Goal: Ask a question: Seek information or help from site administrators or community

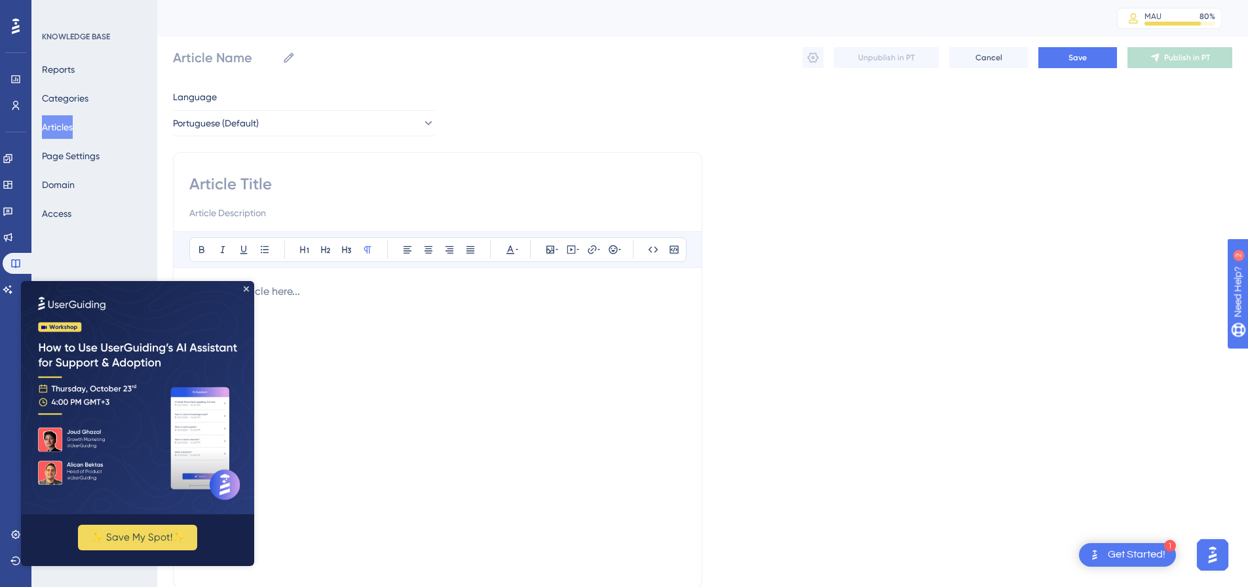
click at [244, 284] on img at bounding box center [137, 397] width 233 height 233
click at [251, 288] on img at bounding box center [137, 397] width 233 height 233
click at [245, 285] on img at bounding box center [137, 397] width 233 height 233
click at [246, 286] on img at bounding box center [137, 397] width 233 height 233
click at [13, 289] on icon at bounding box center [8, 289] width 10 height 10
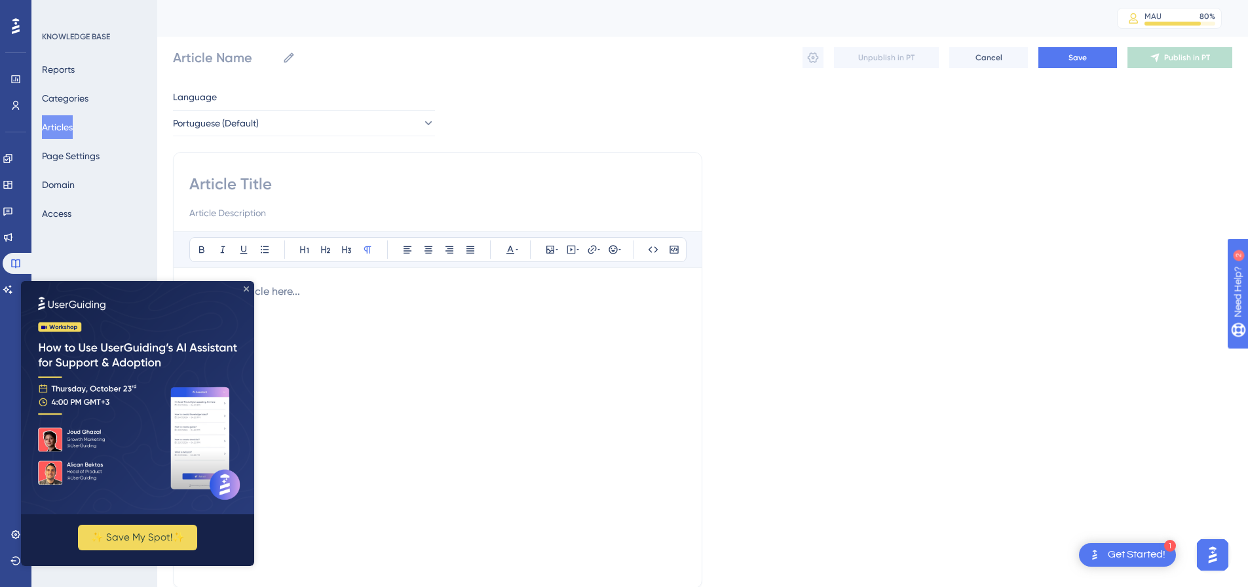
click at [247, 287] on icon "Close Preview" at bounding box center [246, 288] width 5 height 5
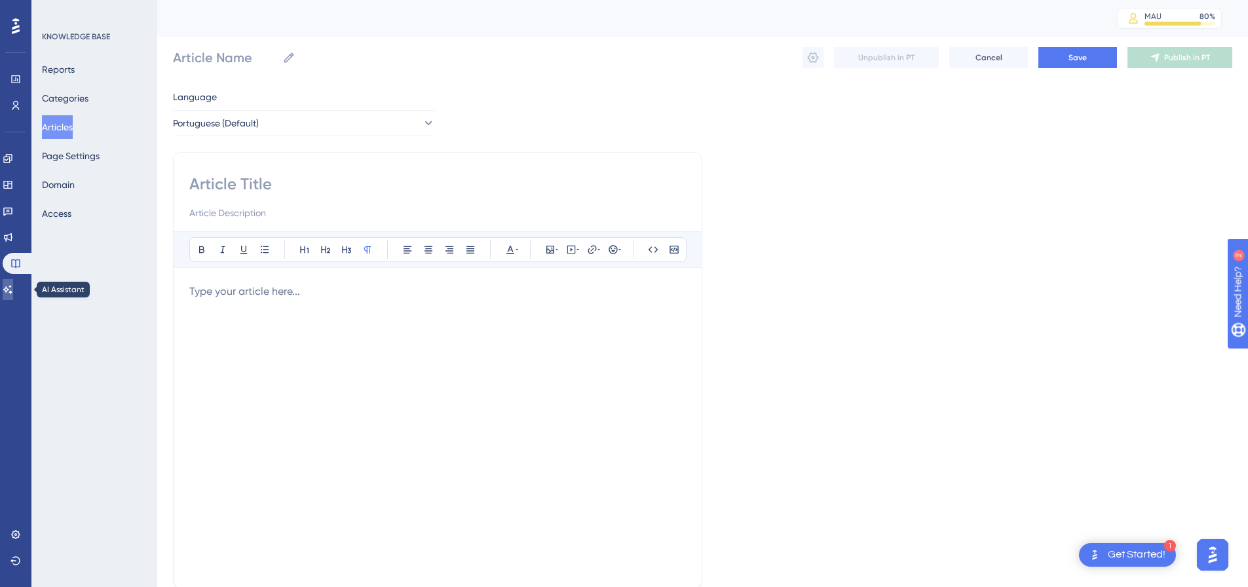
click at [12, 293] on icon at bounding box center [7, 289] width 9 height 9
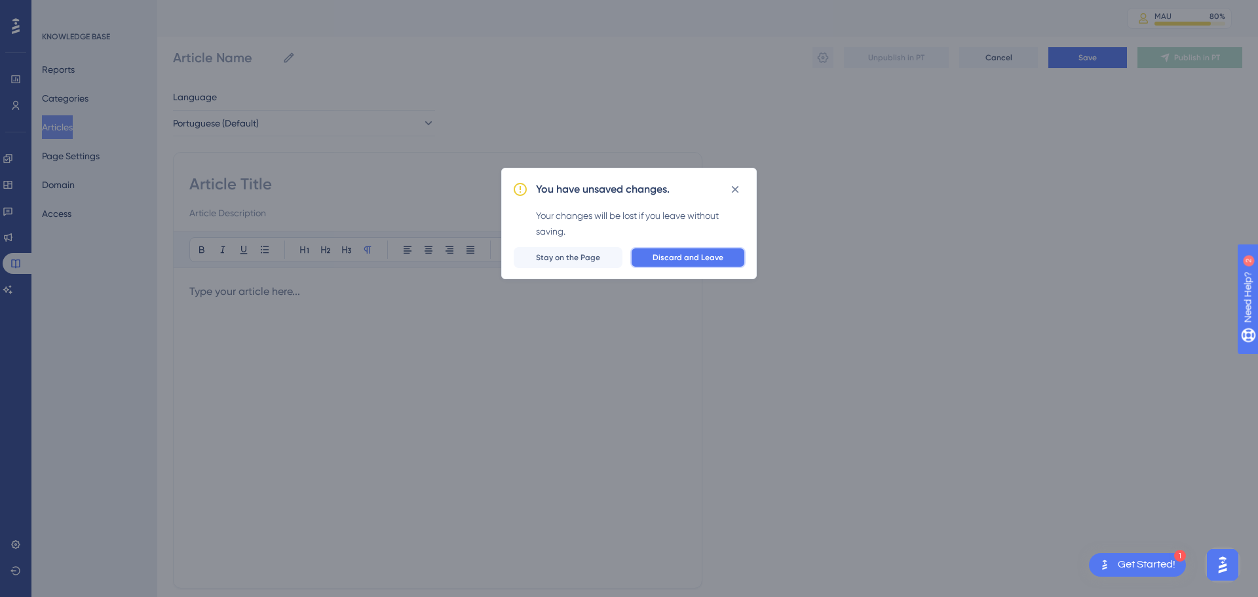
click at [672, 262] on span "Discard and Leave" at bounding box center [687, 257] width 71 height 10
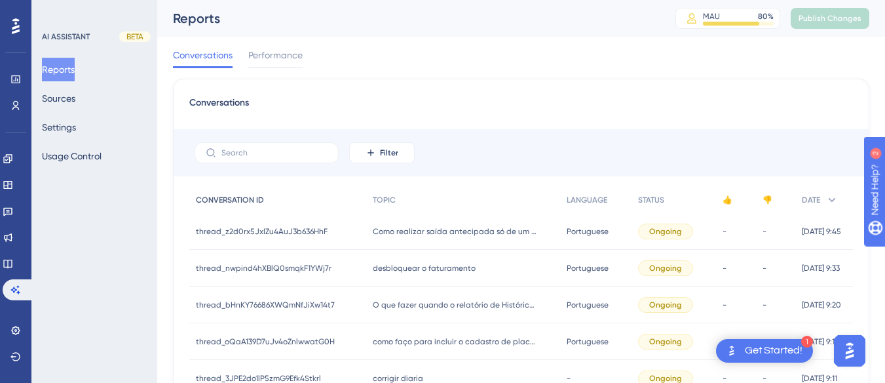
click at [394, 152] on span "Filter" at bounding box center [389, 152] width 18 height 10
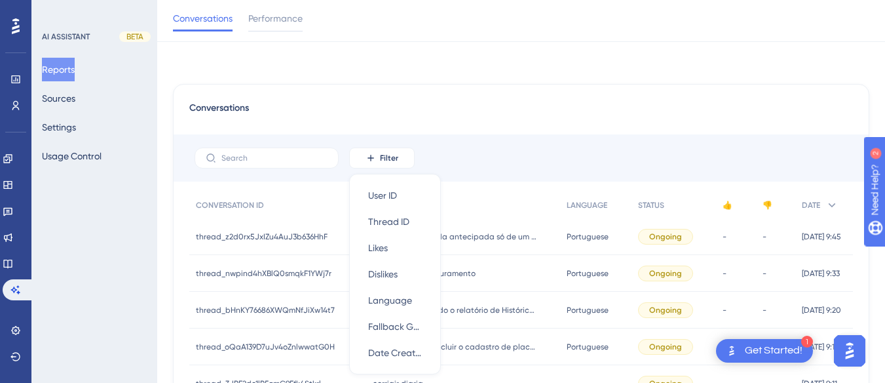
scroll to position [77, 0]
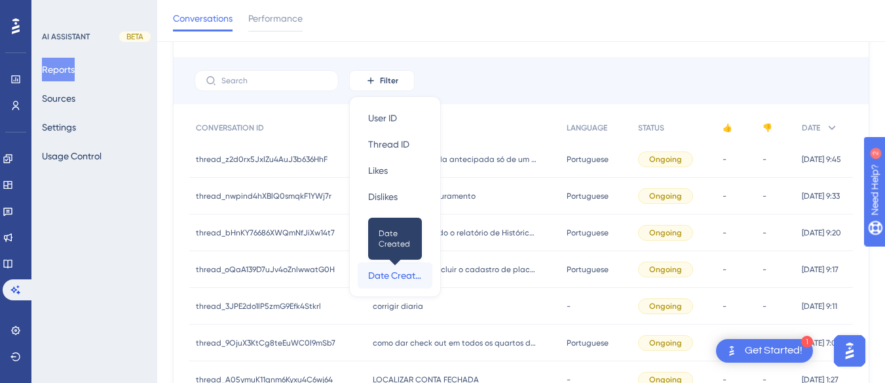
click at [396, 274] on span "Date Created" at bounding box center [395, 275] width 54 height 16
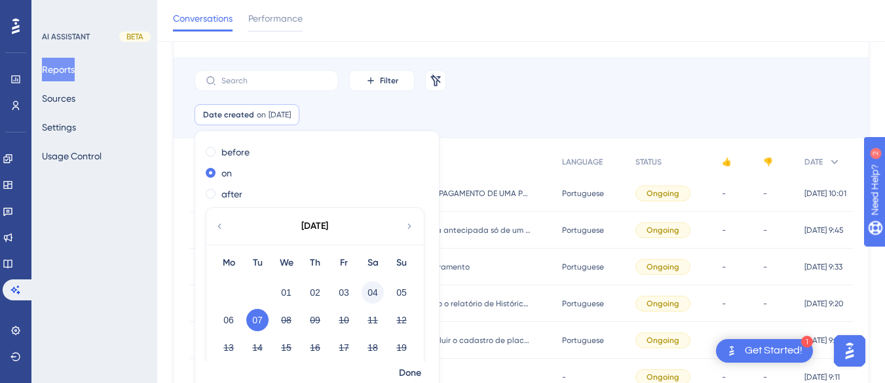
click at [377, 297] on button "04" at bounding box center [373, 292] width 22 height 22
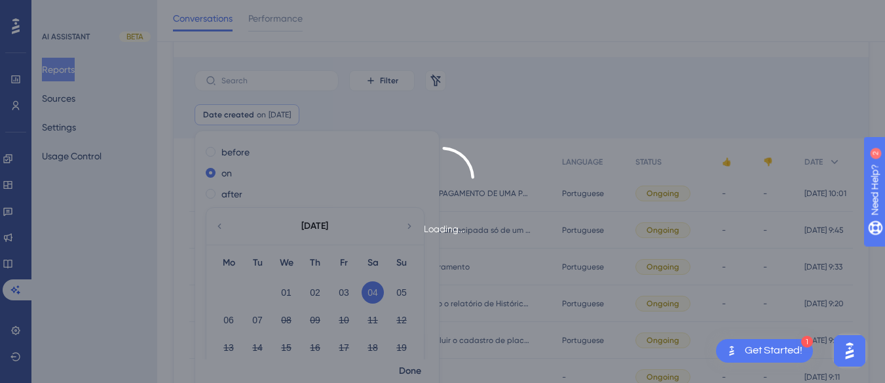
scroll to position [88, 0]
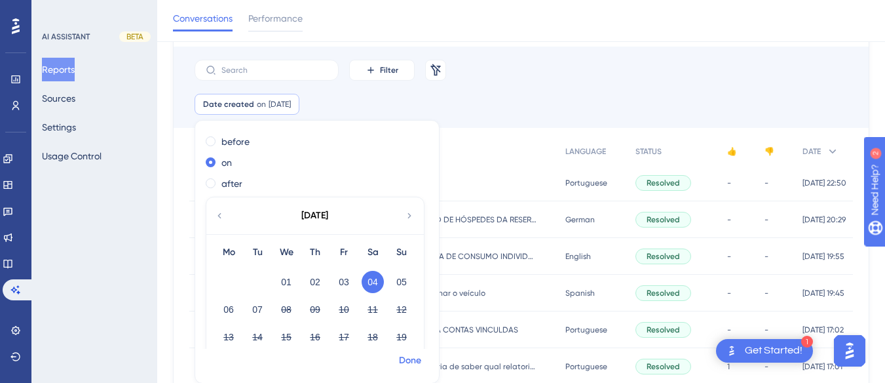
click at [417, 357] on span "Done" at bounding box center [410, 360] width 22 height 16
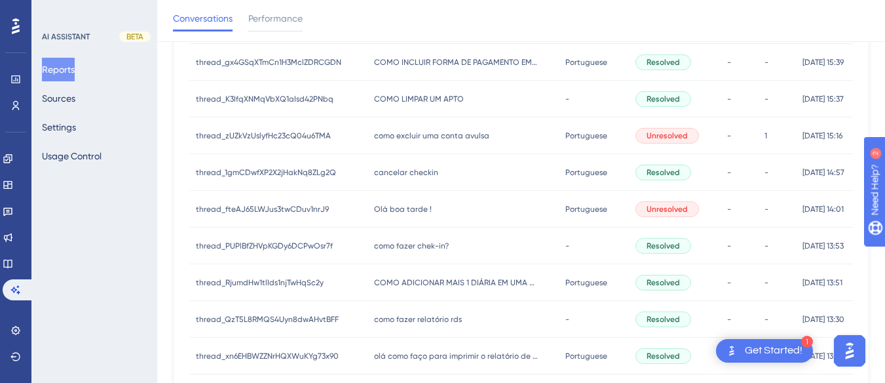
scroll to position [703, 0]
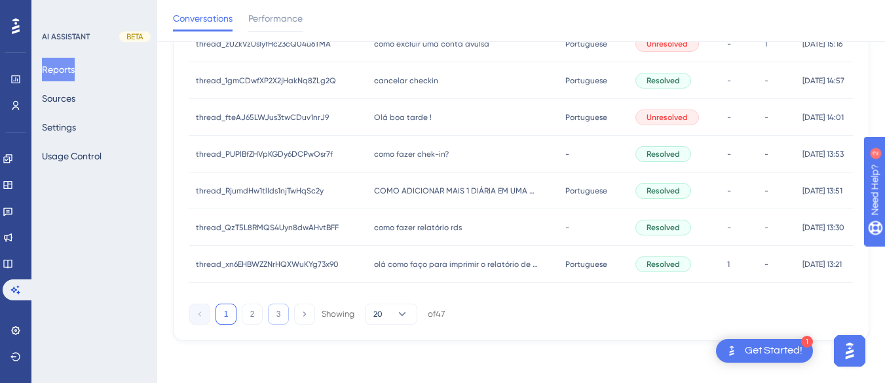
click at [272, 315] on button "3" at bounding box center [278, 313] width 21 height 21
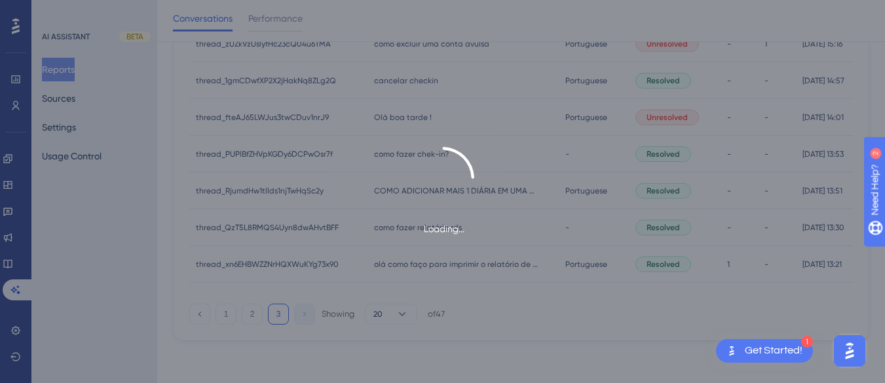
scroll to position [227, 0]
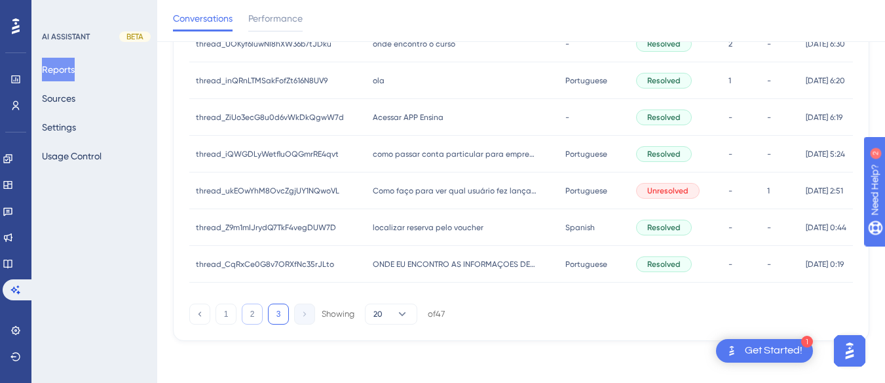
click at [247, 315] on button "2" at bounding box center [252, 313] width 21 height 21
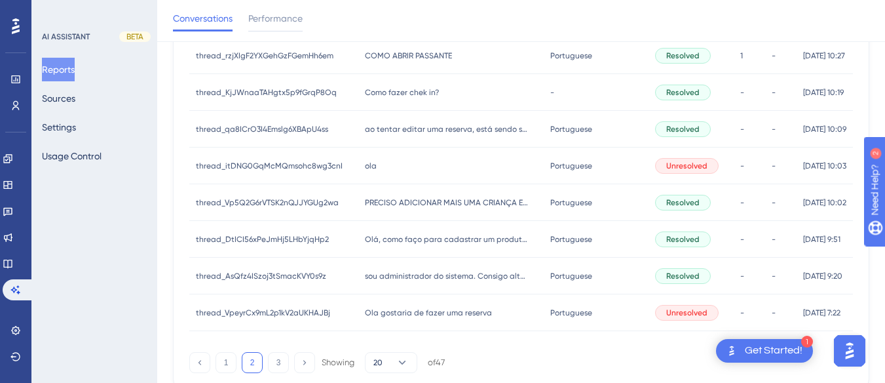
scroll to position [703, 0]
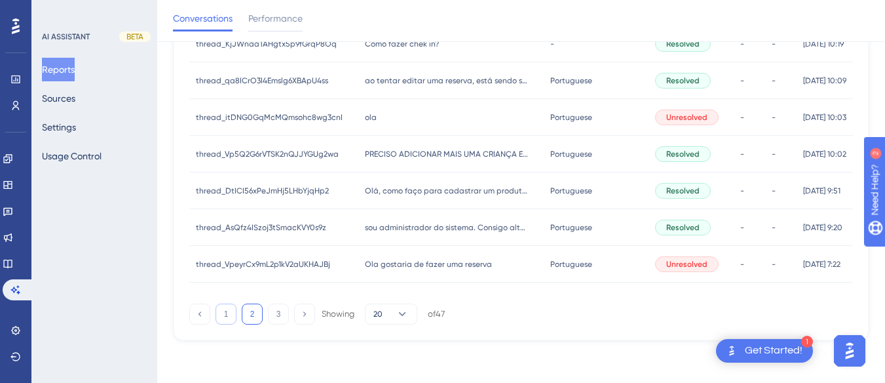
click at [233, 316] on button "1" at bounding box center [226, 313] width 21 height 21
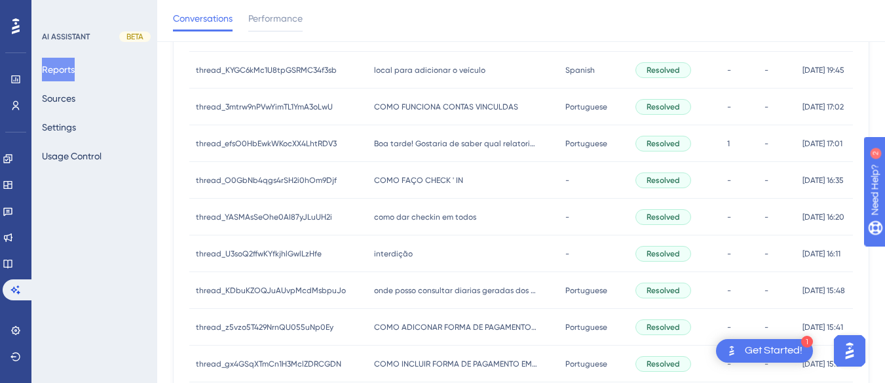
scroll to position [376, 0]
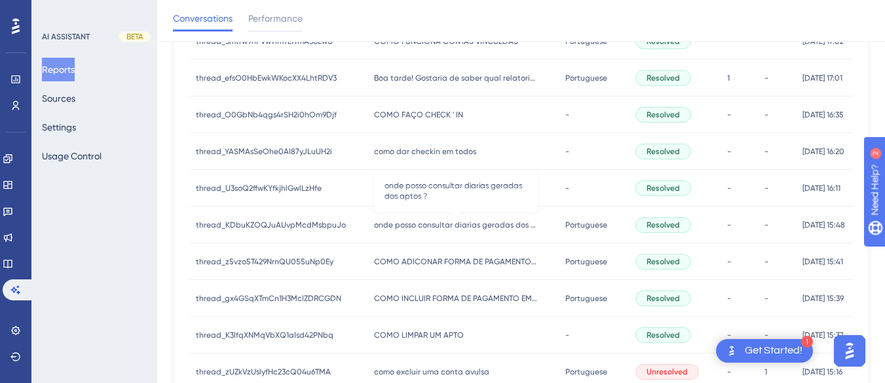
click at [415, 227] on span "onde posso consultar diarias geradas dos aptos ?" at bounding box center [456, 224] width 164 height 10
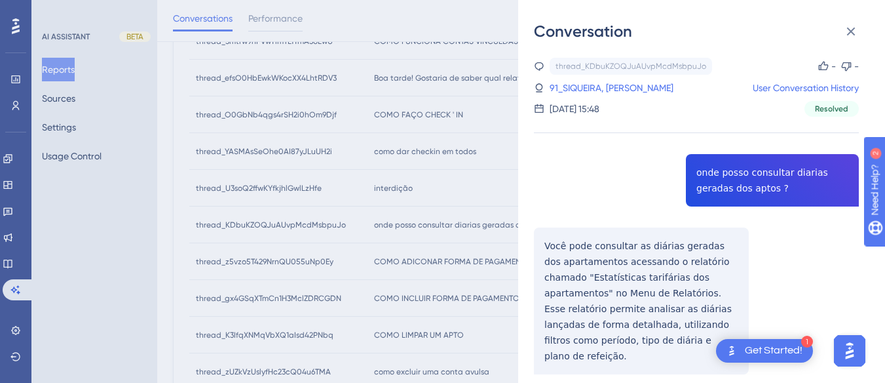
click at [755, 171] on div "thread_KDbuKZOQJuAUvpMcdMsbpuJo Copy - - 91_SIQUEIRA, [PERSON_NAME] User Conver…" at bounding box center [696, 249] width 325 height 383
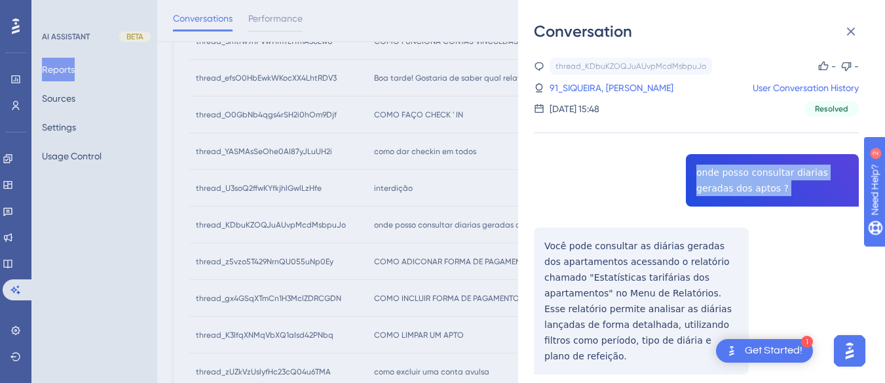
click at [755, 171] on div "thread_KDbuKZOQJuAUvpMcdMsbpuJo Copy - - 91_SIQUEIRA, [PERSON_NAME] User Conver…" at bounding box center [696, 249] width 325 height 383
copy span "onde posso consultar diarias geradas dos aptos ?"
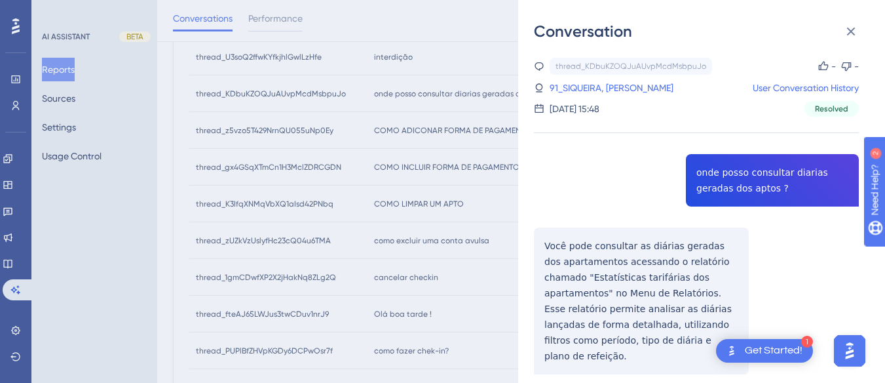
click at [550, 242] on div "thread_KDbuKZOQJuAUvpMcdMsbpuJo Copy - - 91_SIQUEIRA, [PERSON_NAME] User Conver…" at bounding box center [696, 249] width 325 height 383
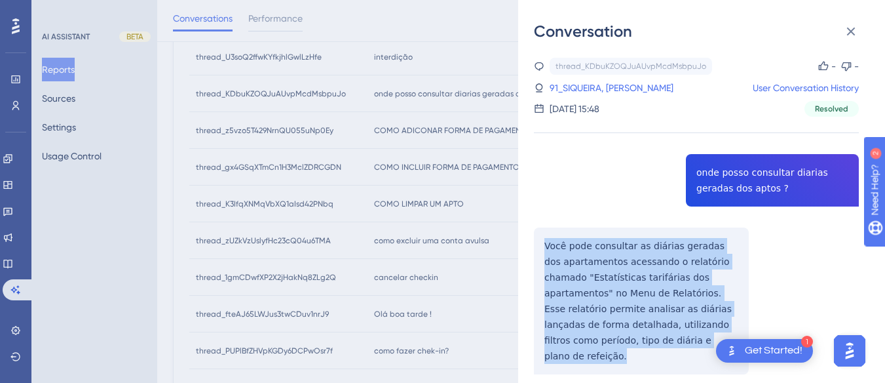
click at [550, 242] on div "thread_KDbuKZOQJuAUvpMcdMsbpuJo Copy - - 91_SIQUEIRA, [PERSON_NAME] User Conver…" at bounding box center [696, 249] width 325 height 383
copy p "Você pode consultar as diárias geradas dos apartamentos acessando o relatório c…"
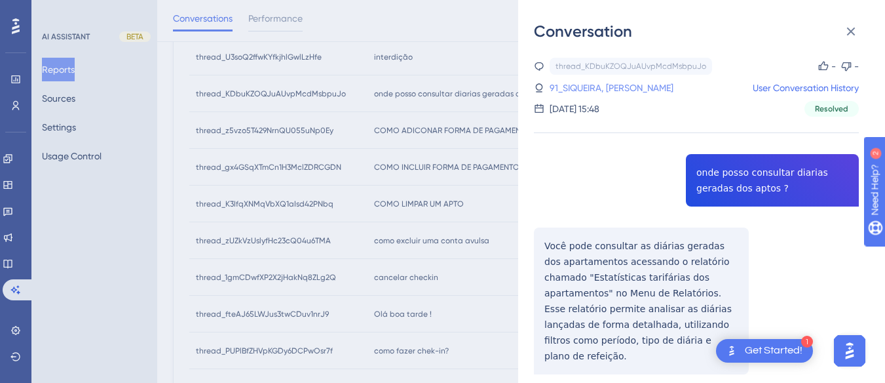
click at [614, 88] on link "91_SIQUEIRA, [PERSON_NAME]" at bounding box center [612, 88] width 124 height 16
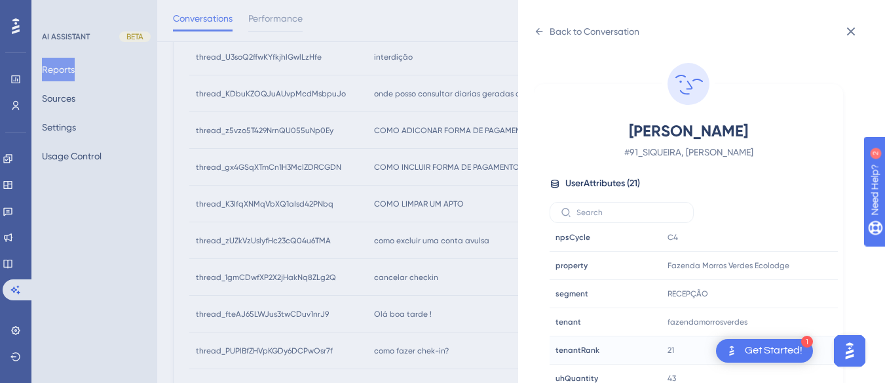
scroll to position [39, 0]
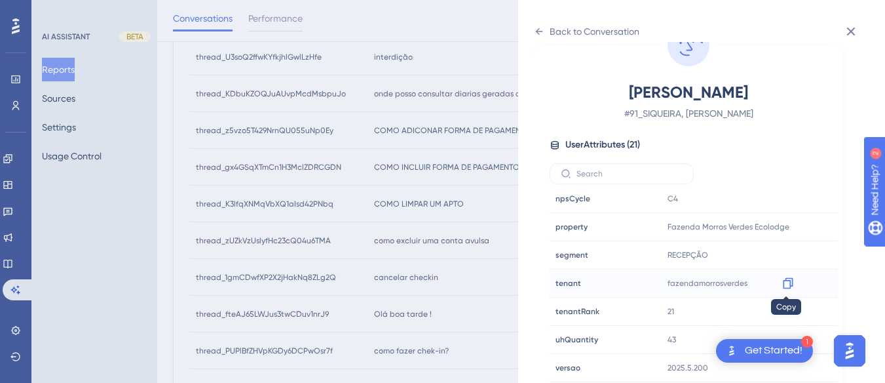
click at [788, 282] on icon at bounding box center [788, 283] width 10 height 11
click at [534, 29] on icon at bounding box center [539, 31] width 10 height 10
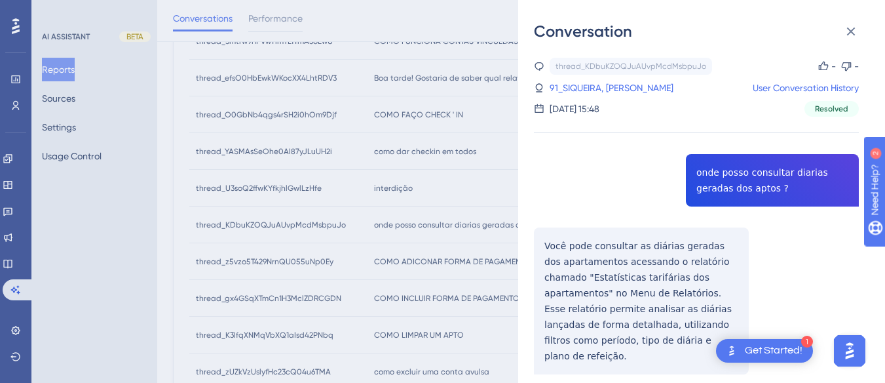
scroll to position [441, 0]
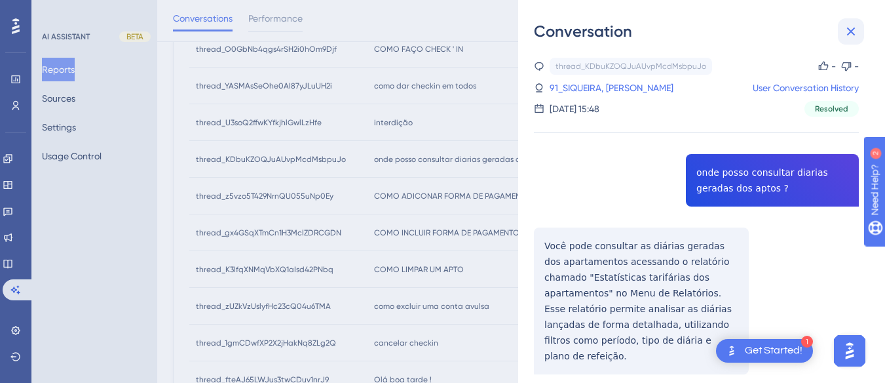
click at [852, 26] on icon at bounding box center [851, 32] width 16 height 16
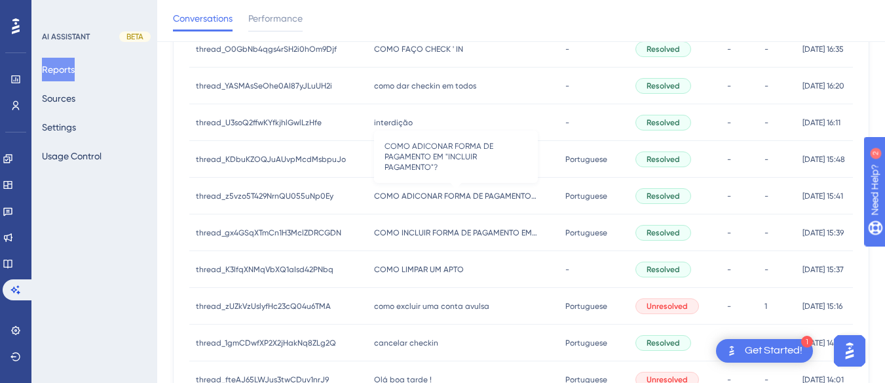
drag, startPoint x: 440, startPoint y: 193, endPoint x: 647, endPoint y: 194, distance: 207.0
click at [440, 193] on span "COMO ADICONAR FORMA DE PAGAMENTO EM "INCLUIR PAGAMENTO"?" at bounding box center [456, 196] width 164 height 10
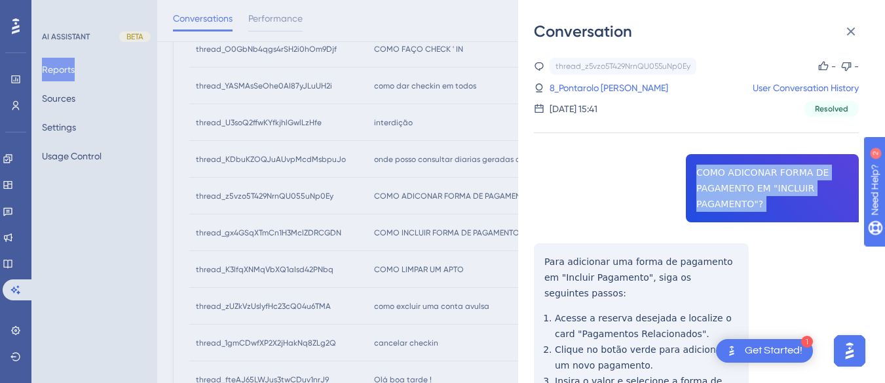
copy span "COMO ADICONAR FORMA DE PAGAMENTO EM "INCLUIR PAGAMENTO"?"
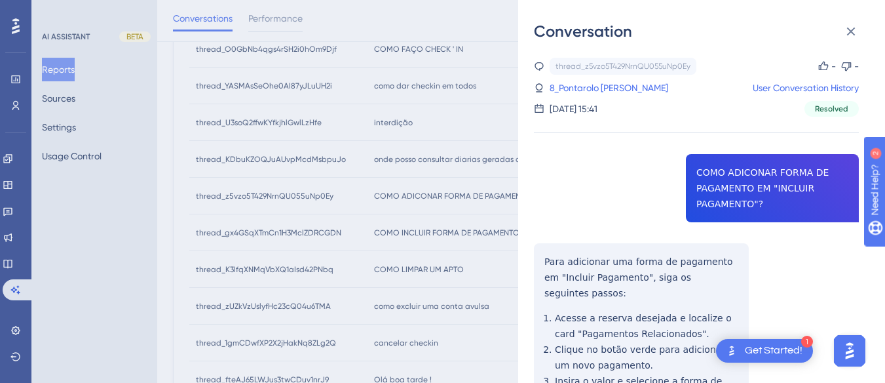
drag, startPoint x: 558, startPoint y: 263, endPoint x: 542, endPoint y: 259, distance: 16.7
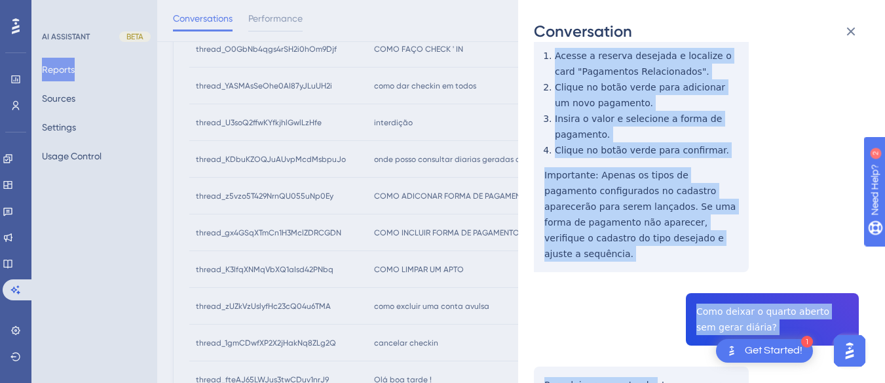
scroll to position [328, 0]
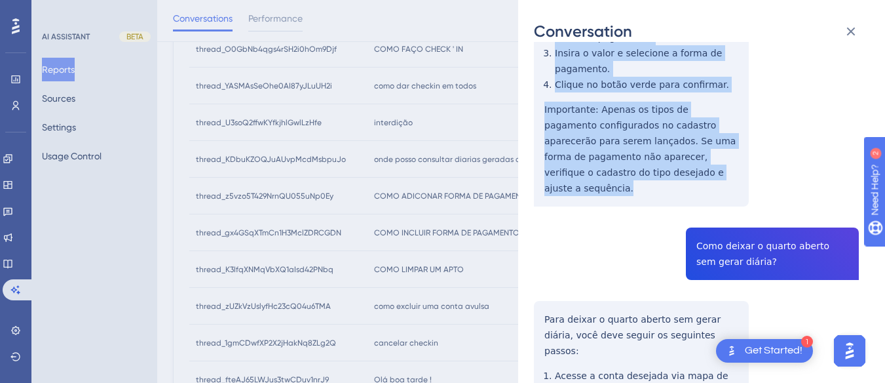
drag, startPoint x: 534, startPoint y: 255, endPoint x: 680, endPoint y: 174, distance: 167.5
copy div "Para adicionar uma forma de pagamento em "Incluir Pagamento", siga os seguintes…"
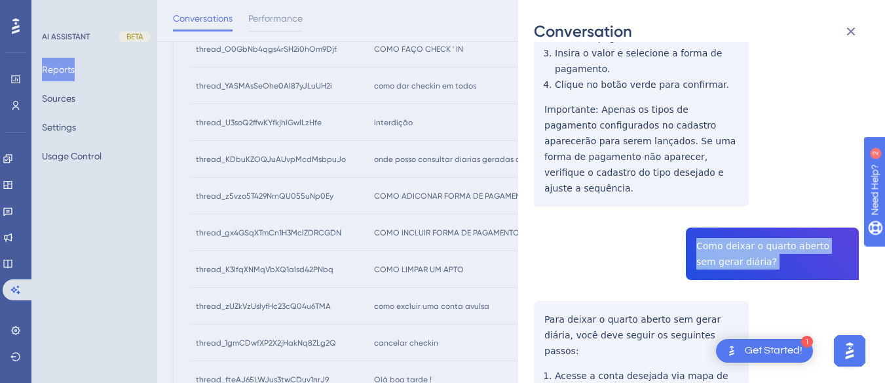
copy span "Como deixar o quarto aberto sem gerar diária?"
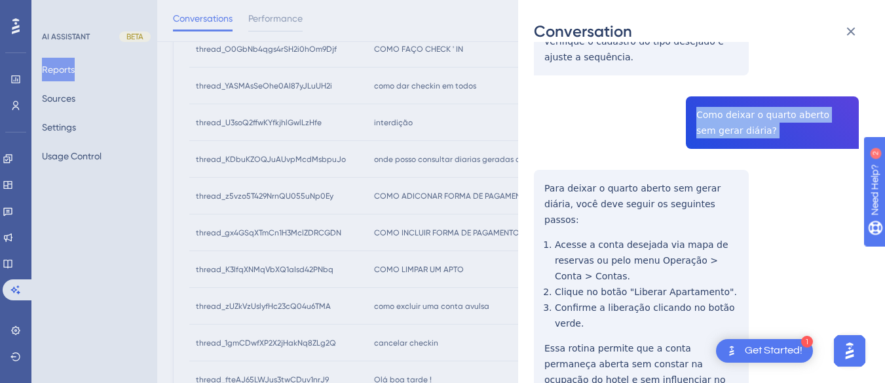
click at [536, 150] on div "thread_z5vzo5T429NrnQU055uNp0Ey Copy - - 8_Pontarolo [PERSON_NAME] User Convers…" at bounding box center [696, 263] width 325 height 1329
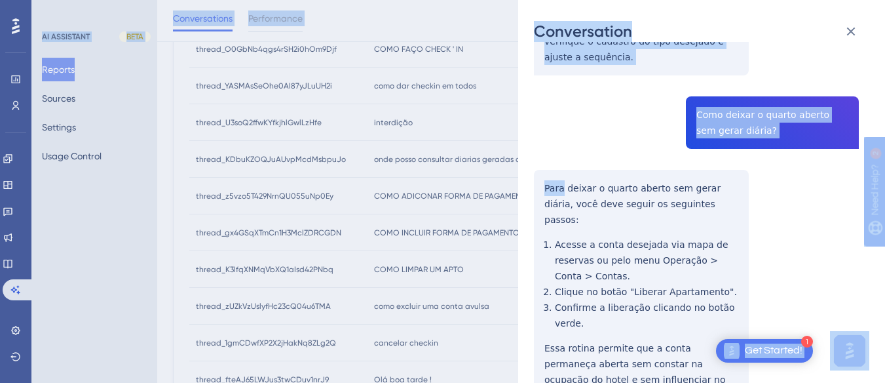
drag, startPoint x: 536, startPoint y: 150, endPoint x: 667, endPoint y: 287, distance: 189.9
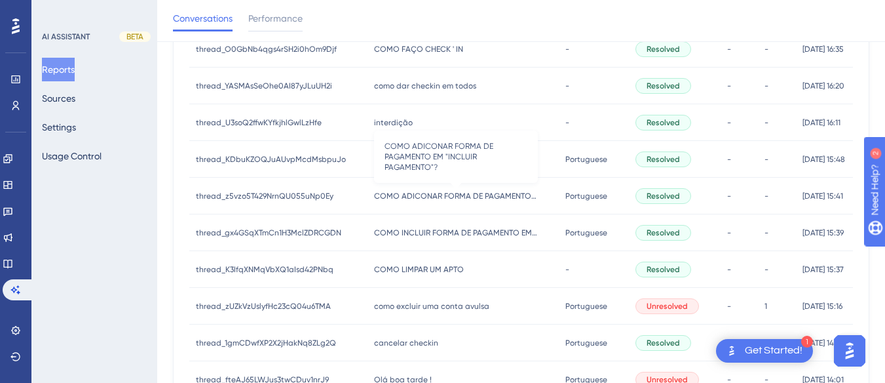
click at [442, 191] on span "COMO ADICONAR FORMA DE PAGAMENTO EM "INCLUIR PAGAMENTO"?" at bounding box center [456, 196] width 164 height 10
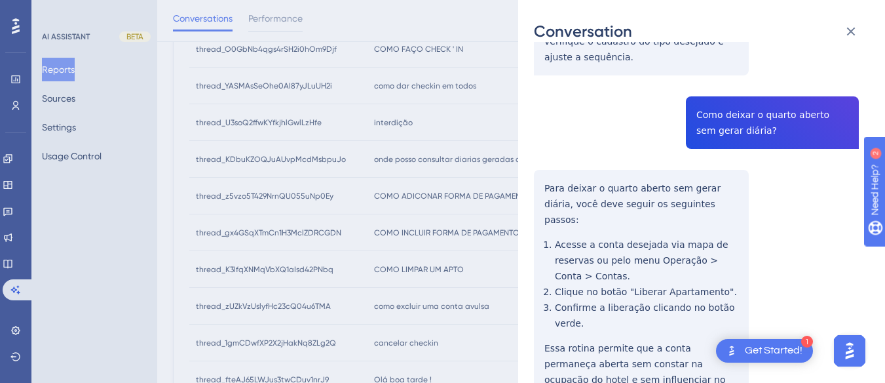
click at [540, 153] on div "thread_z5vzo5T429NrnQU055uNp0Ey Copy - - 8_Pontarolo [PERSON_NAME] User Convers…" at bounding box center [696, 263] width 325 height 1329
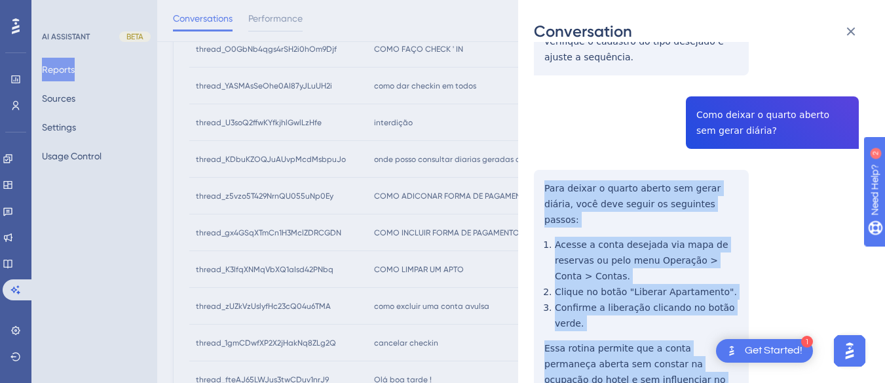
drag, startPoint x: 540, startPoint y: 153, endPoint x: 697, endPoint y: 337, distance: 241.6
click at [697, 337] on div "thread_z5vzo5T429NrnQU055uNp0Ey Copy - - 8_Pontarolo [PERSON_NAME] User Convers…" at bounding box center [696, 263] width 325 height 1329
copy div "Para deixar o quarto aberto sem gerar diária, você deve seguir os seguintes pas…"
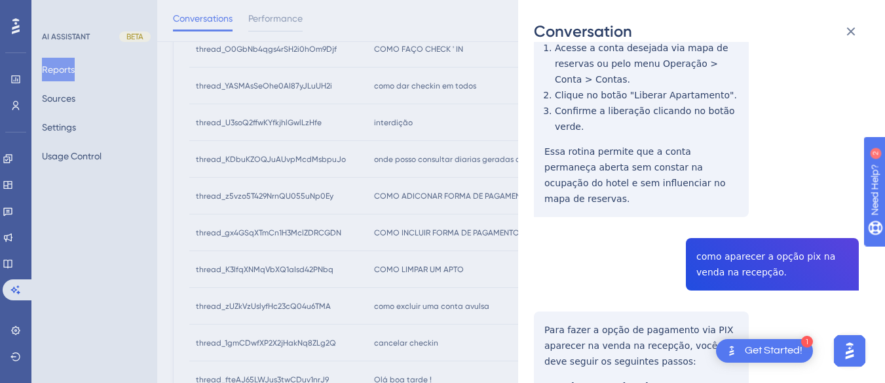
click at [740, 196] on div "thread_z5vzo5T429NrnQU055uNp0Ey Copy - - 8_Pontarolo [PERSON_NAME] User Convers…" at bounding box center [696, 67] width 325 height 1329
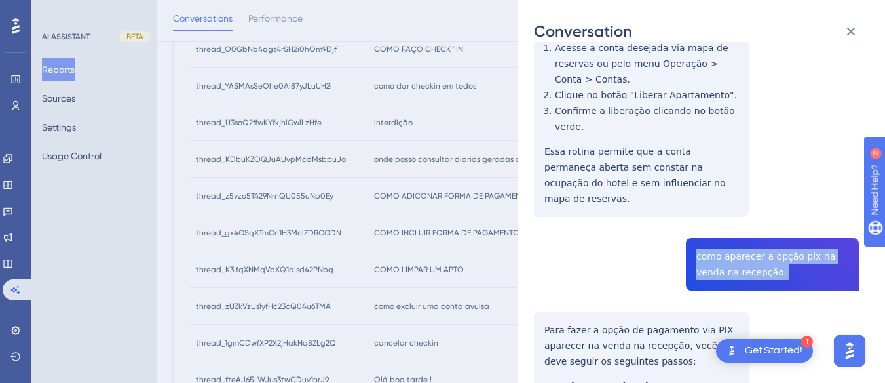
click at [740, 196] on div "thread_z5vzo5T429NrnQU055uNp0Ey Copy - - 8_Pontarolo [PERSON_NAME] User Convers…" at bounding box center [696, 67] width 325 height 1329
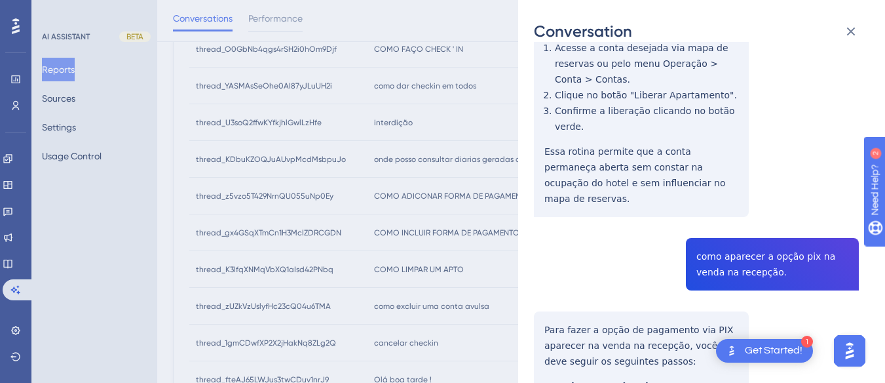
click at [689, 140] on div "thread_z5vzo5T429NrnQU055uNp0Ey Copy - - 8_Pontarolo [PERSON_NAME] User Convers…" at bounding box center [696, 67] width 325 height 1329
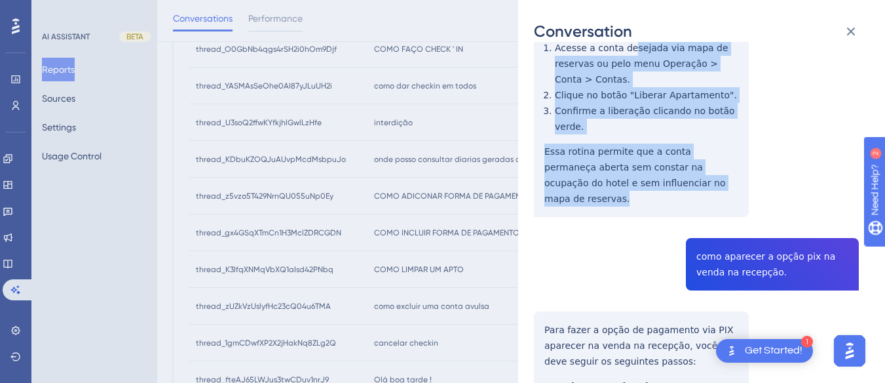
scroll to position [524, 0]
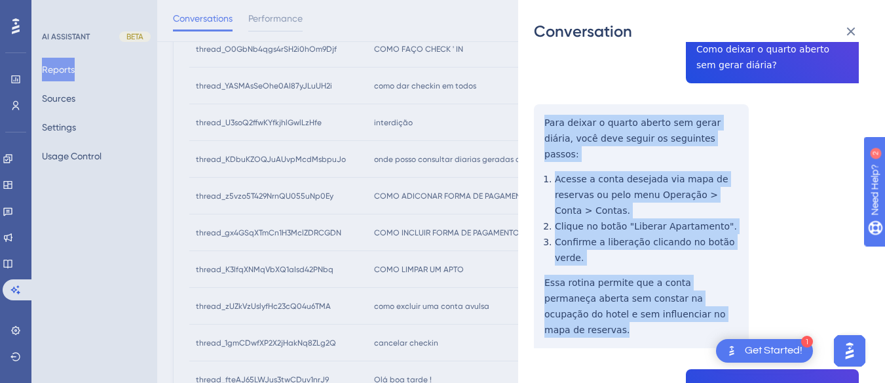
drag, startPoint x: 700, startPoint y: 141, endPoint x: 536, endPoint y: 92, distance: 171.4
click at [536, 92] on div "thread_z5vzo5T429NrnQU055uNp0Ey Copy - - 8_Pontarolo [PERSON_NAME] User Convers…" at bounding box center [696, 198] width 325 height 1329
copy div "Para deixar o quarto aberto sem gerar diária, você deve seguir os seguintes pas…"
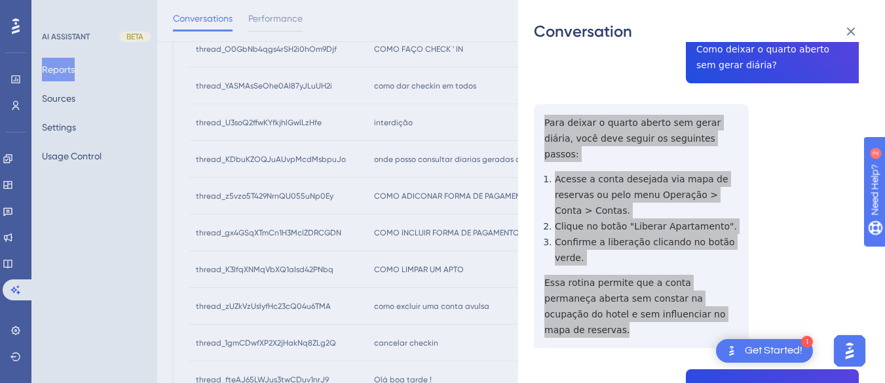
scroll to position [655, 0]
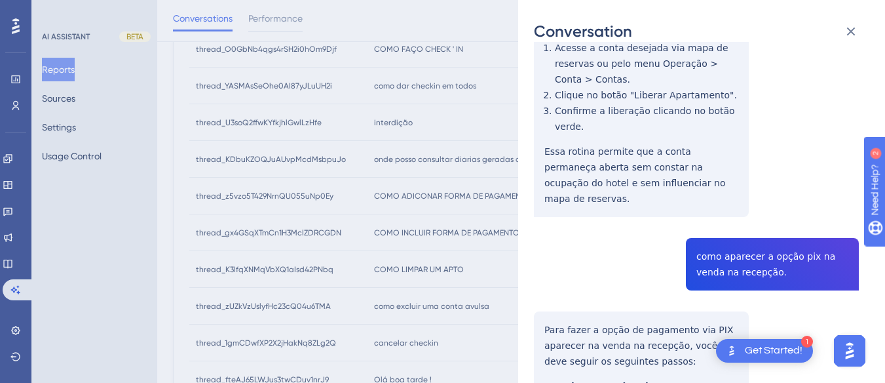
click at [726, 191] on div "thread_z5vzo5T429NrnQU055uNp0Ey Copy - - 8_Pontarolo [PERSON_NAME] User Convers…" at bounding box center [696, 67] width 325 height 1329
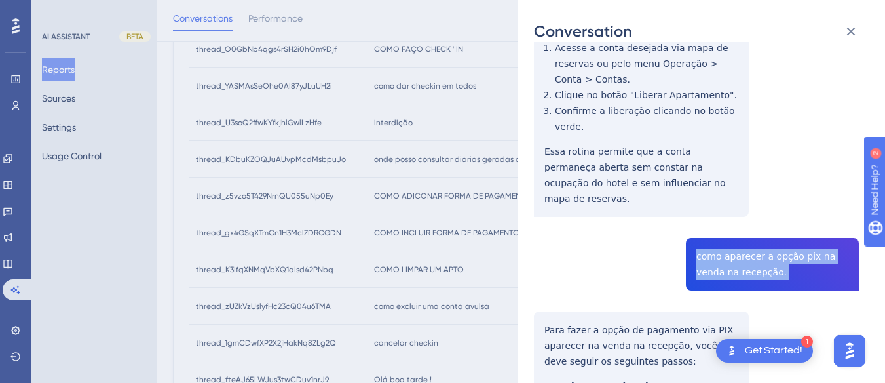
click at [726, 191] on div "thread_z5vzo5T429NrnQU055uNp0Ey Copy - - 8_Pontarolo [PERSON_NAME] User Convers…" at bounding box center [696, 67] width 325 height 1329
copy span "como aparecer a opção pix na venda na recepção."
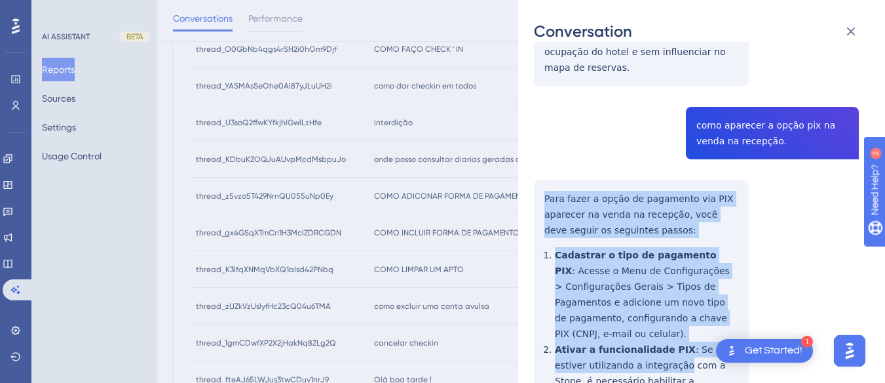
scroll to position [900, 0]
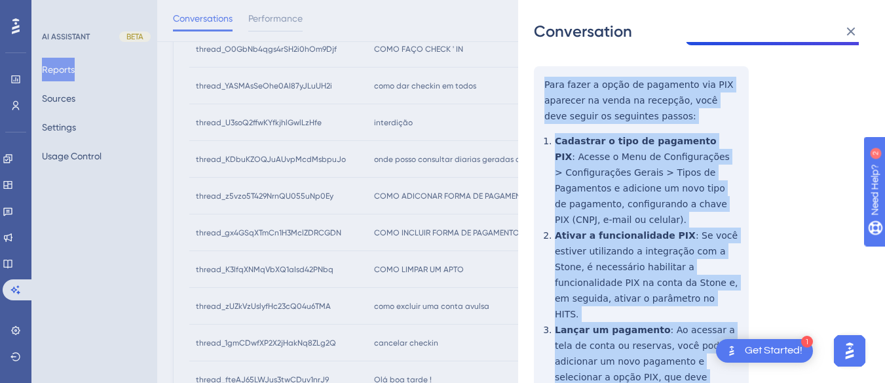
drag, startPoint x: 535, startPoint y: 126, endPoint x: 618, endPoint y: 134, distance: 82.8
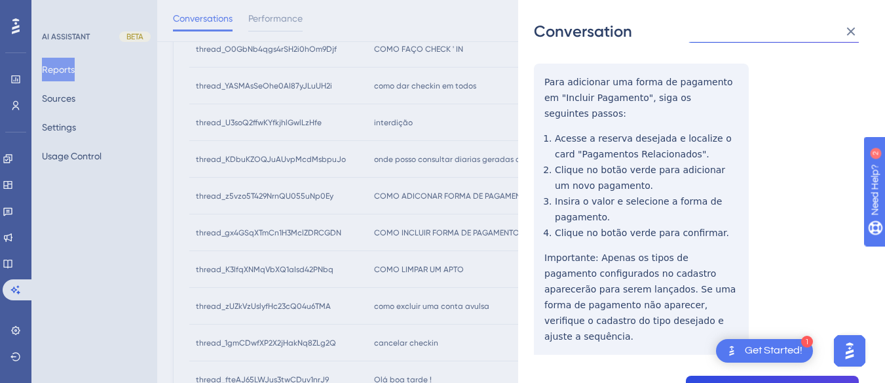
scroll to position [0, 0]
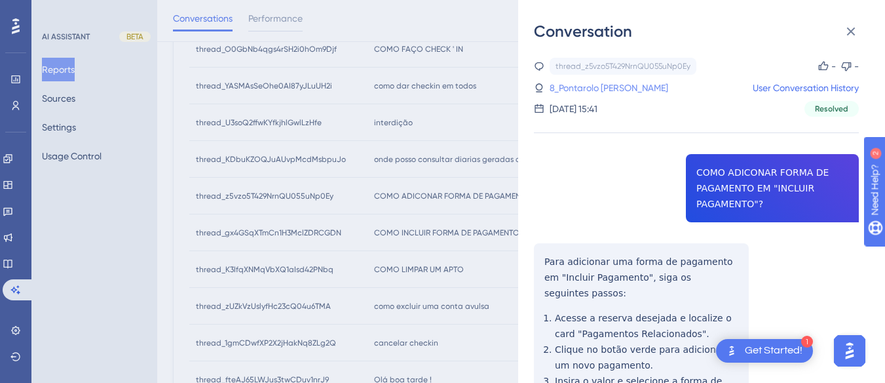
click at [567, 90] on link "8_Pontarolo [PERSON_NAME]" at bounding box center [609, 88] width 119 height 16
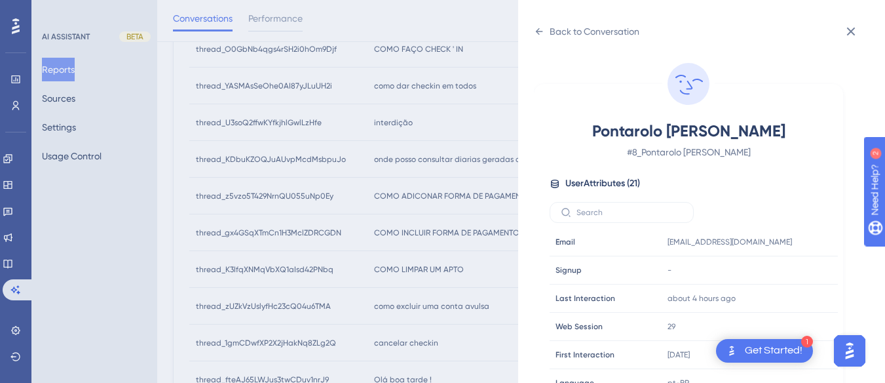
scroll to position [399, 0]
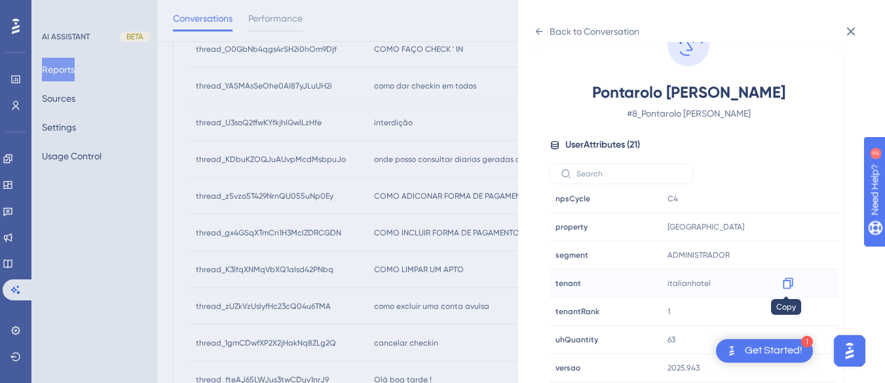
click at [784, 278] on icon at bounding box center [788, 283] width 10 height 11
click at [541, 28] on icon at bounding box center [539, 31] width 10 height 10
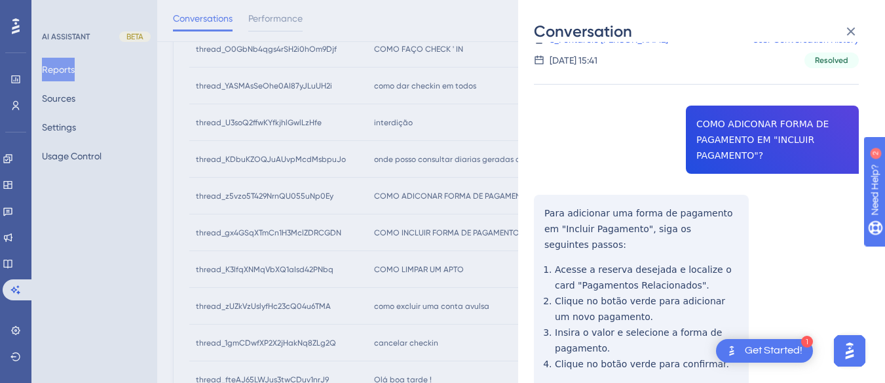
scroll to position [0, 0]
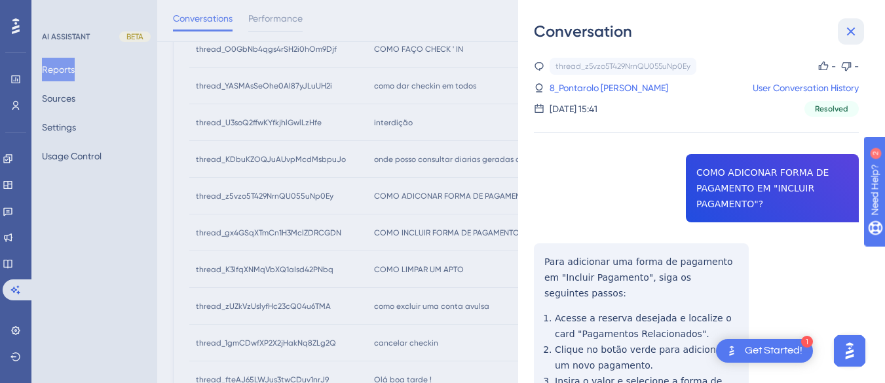
drag, startPoint x: 854, startPoint y: 28, endPoint x: 629, endPoint y: 77, distance: 230.6
click at [854, 28] on icon at bounding box center [851, 32] width 9 height 9
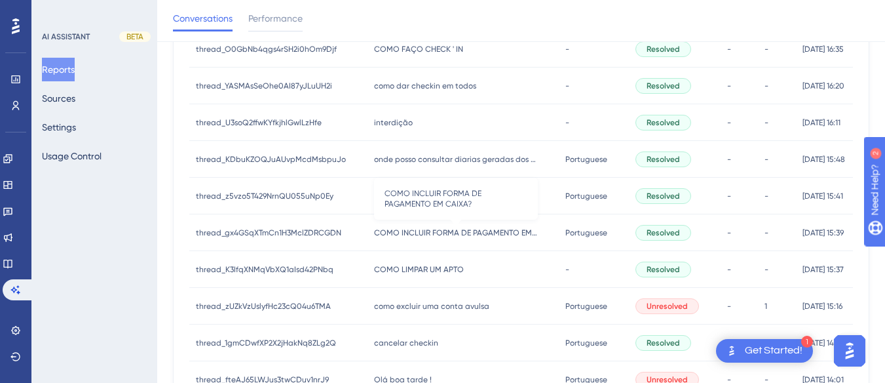
click at [443, 233] on span "COMO INCLUIR FORMA DE PAGAMENTO EM CAIXA?" at bounding box center [456, 232] width 164 height 10
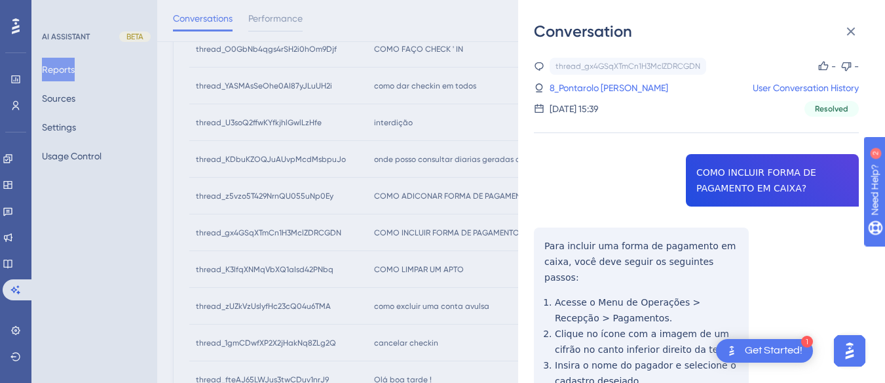
click at [736, 189] on div "thread_gx4GSqXTmCn1H3MclZDRCGDN Copy - - 8_Pontarolo [PERSON_NAME] User Convers…" at bounding box center [696, 306] width 325 height 496
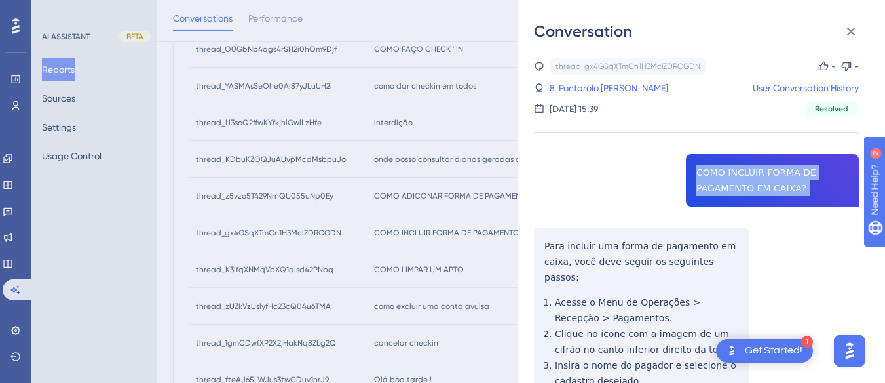
click at [736, 189] on div "thread_gx4GSqXTmCn1H3MclZDRCGDN Copy - - 8_Pontarolo [PERSON_NAME] User Convers…" at bounding box center [696, 306] width 325 height 496
copy span "COMO INCLUIR FORMA DE PAGAMENTO EM CAIXA?"
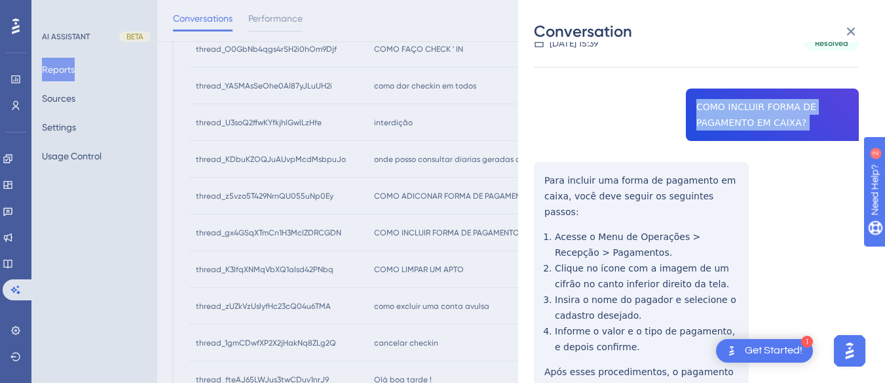
click at [540, 178] on div "thread_gx4GSqXTmCn1H3MclZDRCGDN Copy - - 8_Pontarolo [PERSON_NAME] User Convers…" at bounding box center [696, 240] width 325 height 496
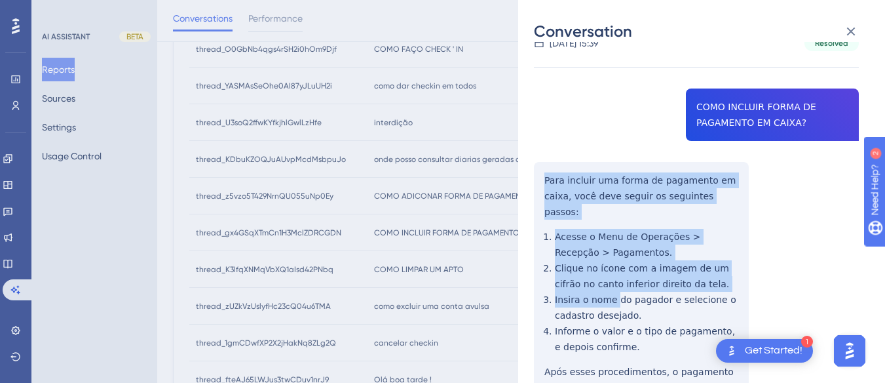
scroll to position [145, 0]
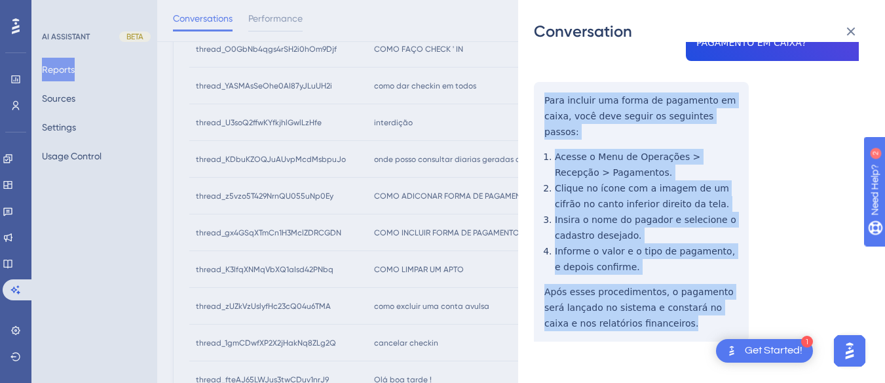
drag, startPoint x: 584, startPoint y: 193, endPoint x: 642, endPoint y: 307, distance: 128.6
click at [642, 307] on div "thread_gx4GSqXTmCn1H3MclZDRCGDN Copy - - 8_Pontarolo [PERSON_NAME] User Convers…" at bounding box center [696, 160] width 325 height 496
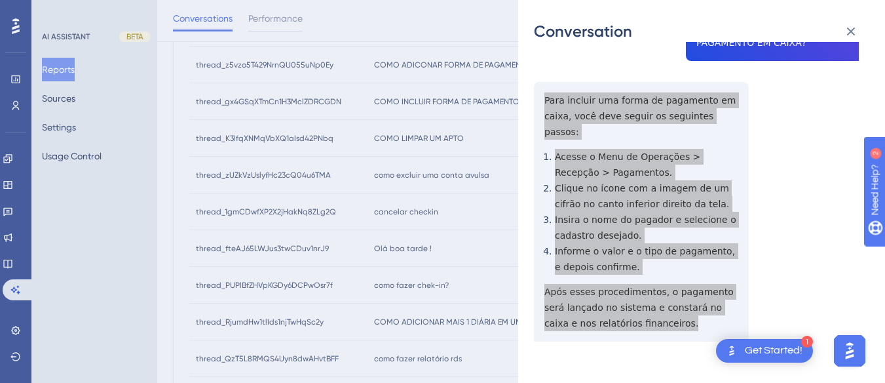
scroll to position [0, 0]
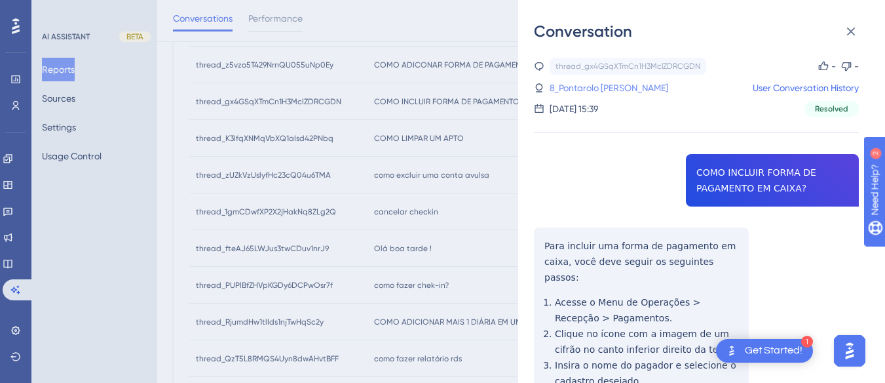
click at [590, 88] on link "8_Pontarolo [PERSON_NAME]" at bounding box center [609, 88] width 119 height 16
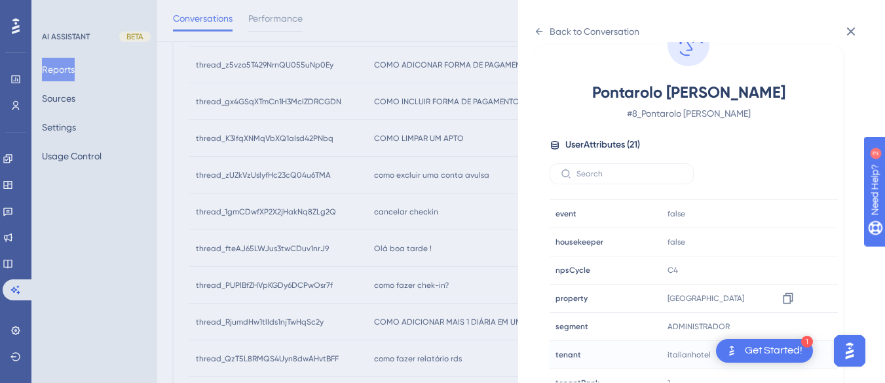
scroll to position [399, 0]
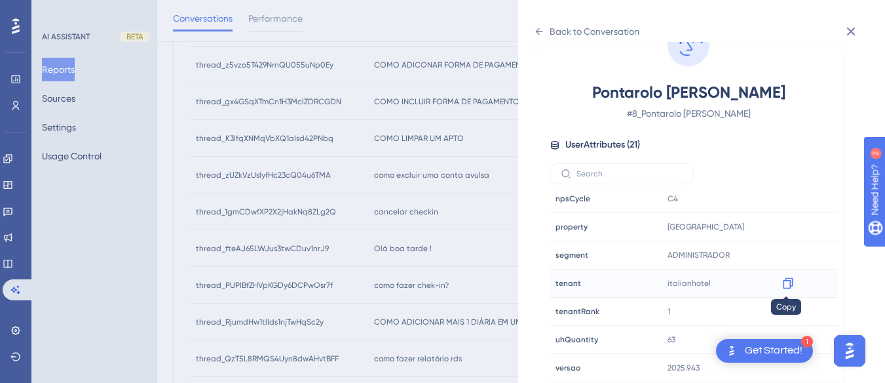
click at [788, 283] on icon at bounding box center [788, 283] width 10 height 11
click at [537, 28] on icon at bounding box center [539, 31] width 10 height 10
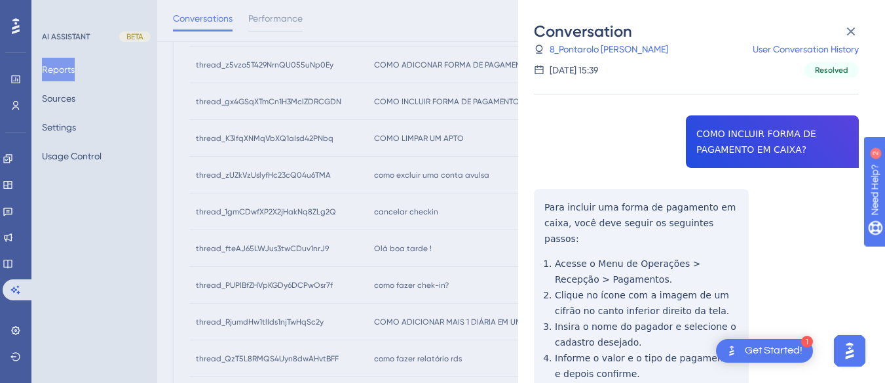
scroll to position [145, 0]
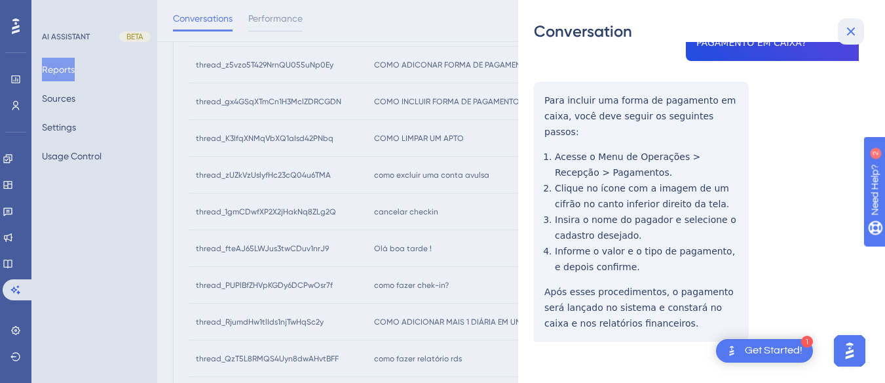
drag, startPoint x: 851, startPoint y: 28, endPoint x: 778, endPoint y: 22, distance: 73.0
click at [851, 28] on icon at bounding box center [851, 32] width 16 height 16
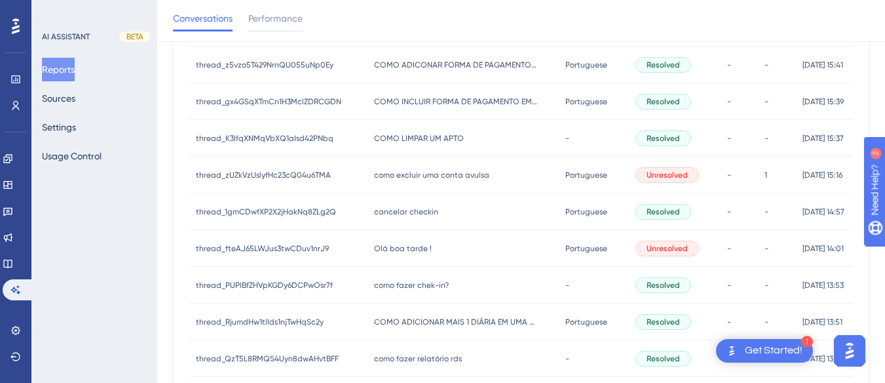
click at [460, 136] on div "COMO LIMPAR UM APTO COMO LIMPAR UM APTO" at bounding box center [463, 138] width 192 height 37
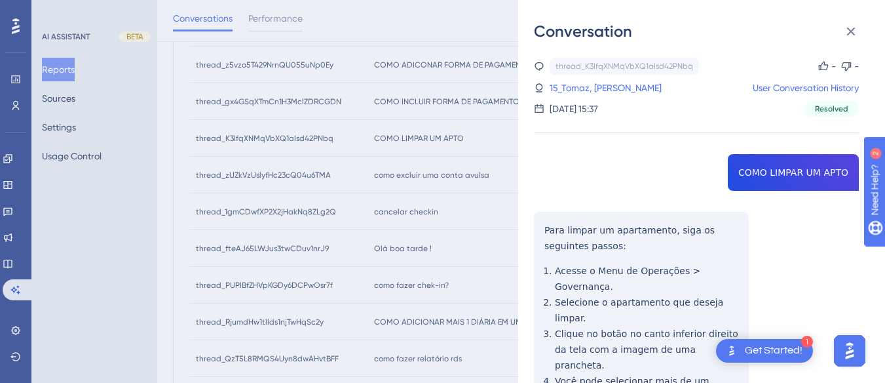
click at [753, 166] on div "thread_K3IfqXNMqVbXQ1aIsd42PNbq Copy - - 15_Tomaz, [PERSON_NAME] User Conversat…" at bounding box center [696, 298] width 325 height 480
click at [544, 231] on div "thread_K3IfqXNMqVbXQ1aIsd42PNbq Copy - - 15_Tomaz, [PERSON_NAME] User Conversat…" at bounding box center [696, 298] width 325 height 480
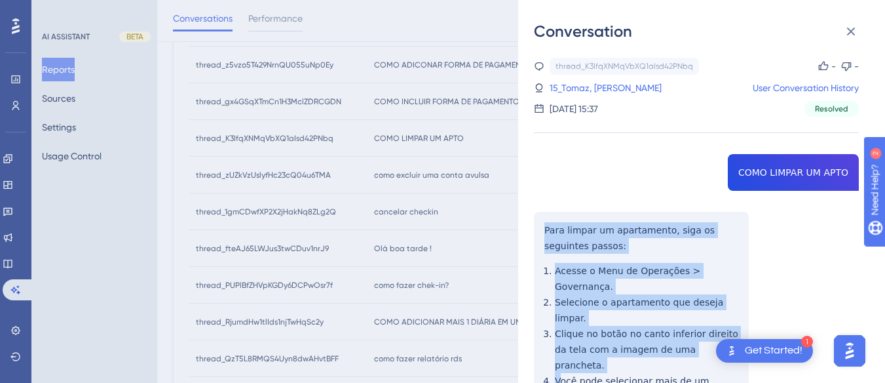
scroll to position [98, 0]
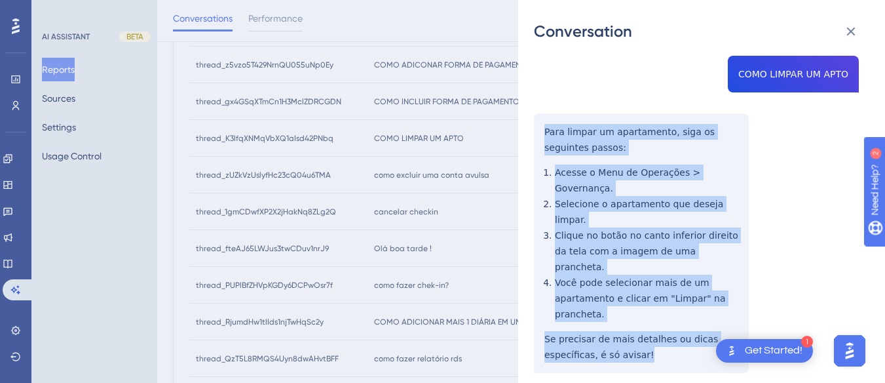
drag, startPoint x: 538, startPoint y: 225, endPoint x: 648, endPoint y: 287, distance: 125.5
click at [650, 304] on div "thread_K3IfqXNMqVbXQ1aIsd42PNbq Copy - - 15_Tomaz, [PERSON_NAME] User Conversat…" at bounding box center [696, 199] width 325 height 480
drag, startPoint x: 859, startPoint y: 30, endPoint x: 803, endPoint y: 30, distance: 56.3
click at [859, 30] on button at bounding box center [851, 31] width 26 height 26
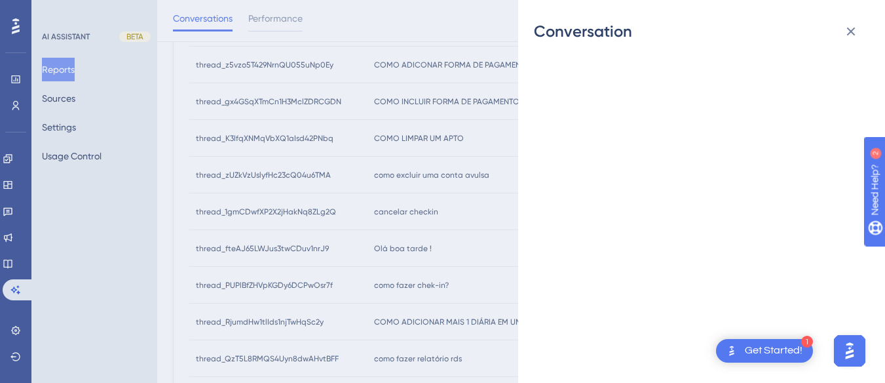
scroll to position [0, 0]
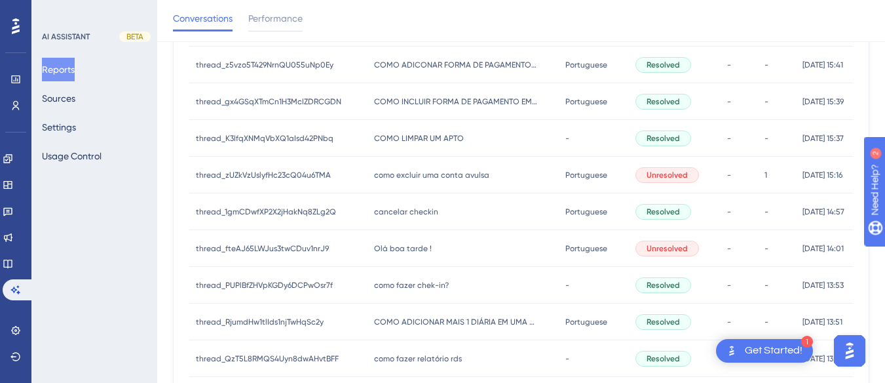
click at [448, 180] on div "como excluir uma conta avulsa como excluir uma conta avulsa" at bounding box center [463, 175] width 192 height 37
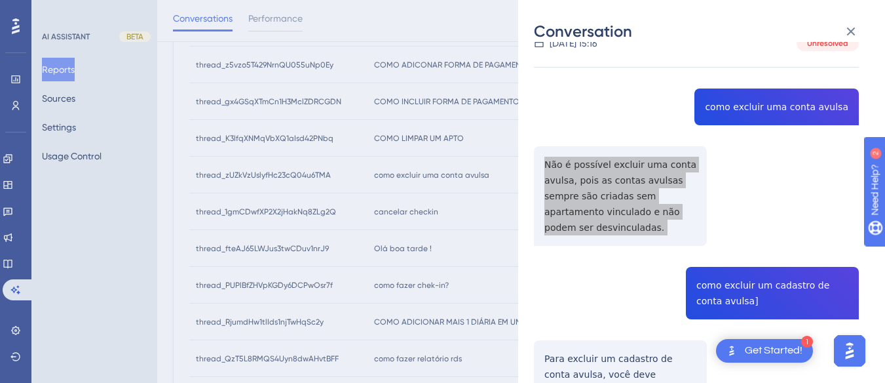
scroll to position [197, 0]
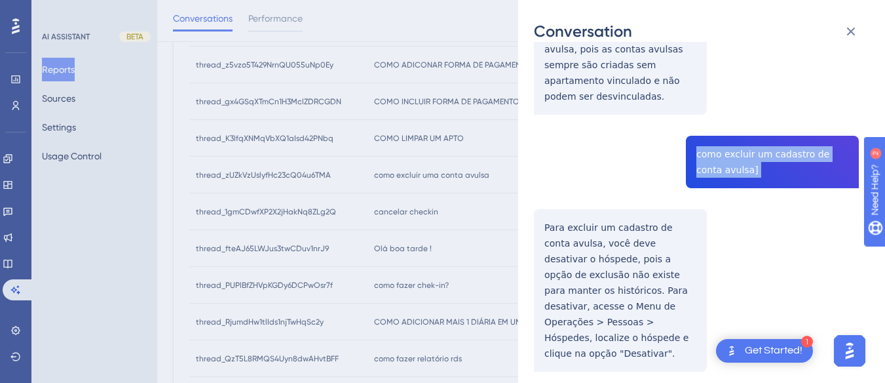
drag, startPoint x: 713, startPoint y: 151, endPoint x: 669, endPoint y: 158, distance: 44.4
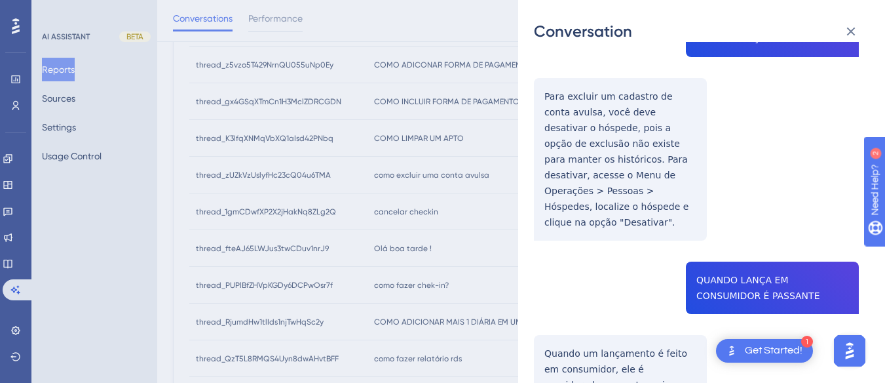
click at [567, 104] on div "thread_zUZkVzUslyfHc23cQ04u6TMA Copy - 1 4_Torres, Angélica User Conversation H…" at bounding box center [696, 385] width 325 height 1311
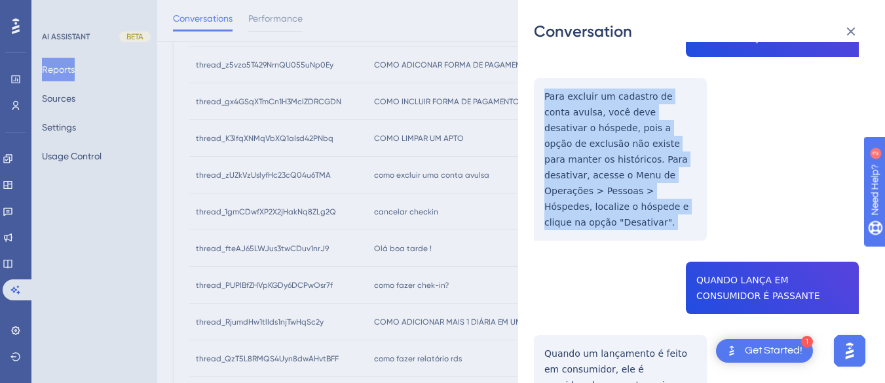
click at [567, 104] on div "thread_zUZkVzUslyfHc23cQ04u6TMA Copy - 1 4_Torres, Angélica User Conversation H…" at bounding box center [696, 385] width 325 height 1311
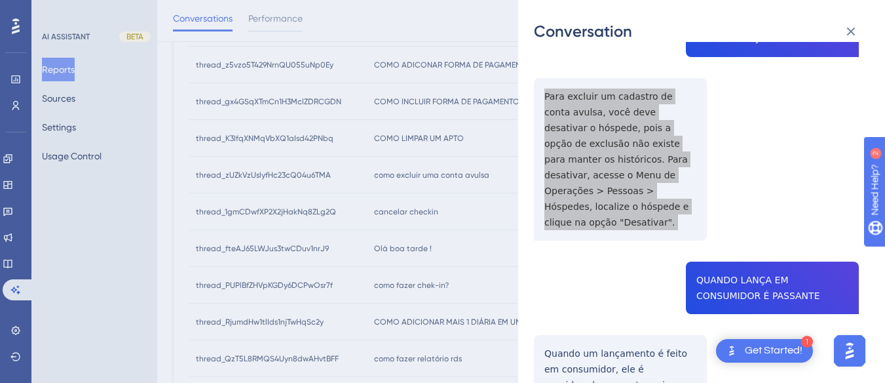
scroll to position [459, 0]
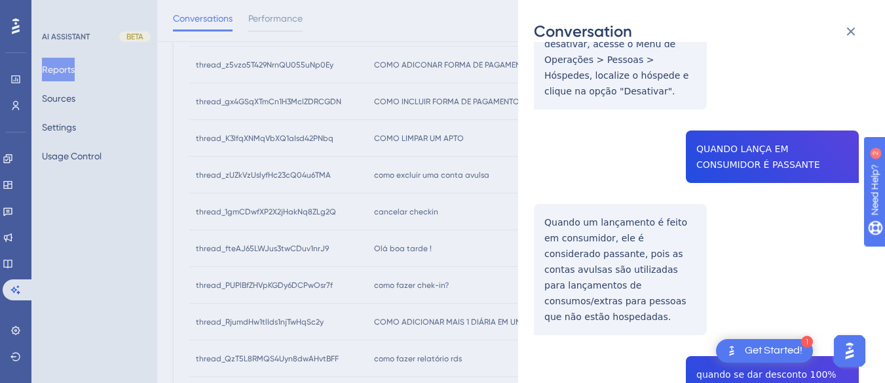
click at [700, 134] on div "thread_zUZkVzUslyfHc23cQ04u6TMA Copy - 1 4_Torres, Angélica User Conversation H…" at bounding box center [696, 254] width 325 height 1311
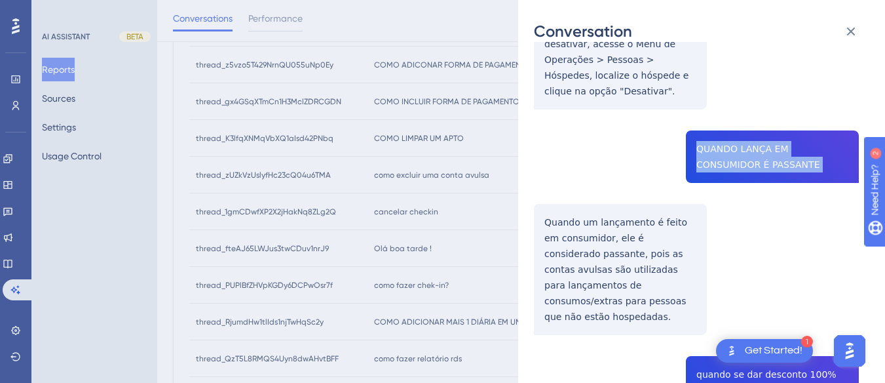
click at [700, 134] on div "thread_zUZkVzUslyfHc23cQ04u6TMA Copy - 1 4_Torres, Angélica User Conversation H…" at bounding box center [696, 254] width 325 height 1311
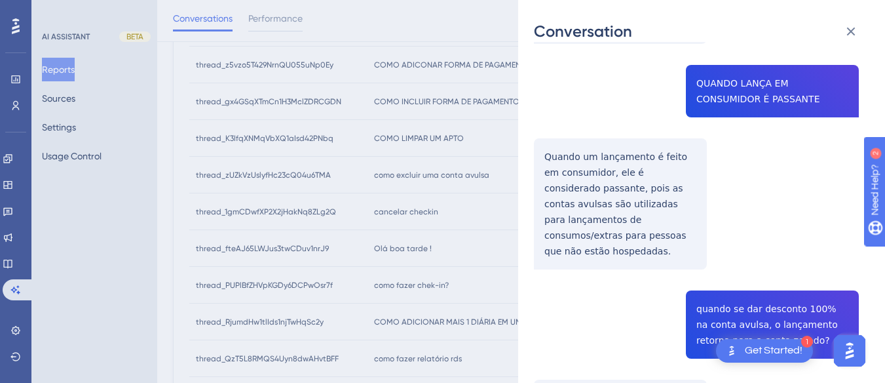
click at [589, 146] on div "thread_zUZkVzUslyfHc23cQ04u6TMA Copy - 1 4_Torres, Angélica User Conversation H…" at bounding box center [696, 189] width 325 height 1311
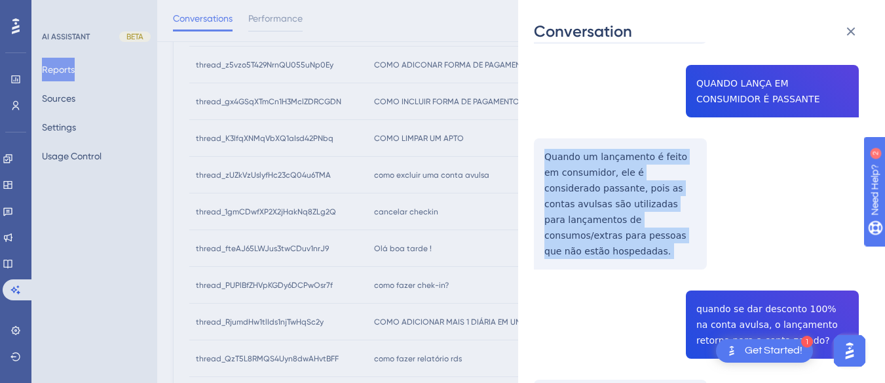
click at [589, 146] on div "thread_zUZkVzUslyfHc23cQ04u6TMA Copy - 1 4_Torres, Angélica User Conversation H…" at bounding box center [696, 189] width 325 height 1311
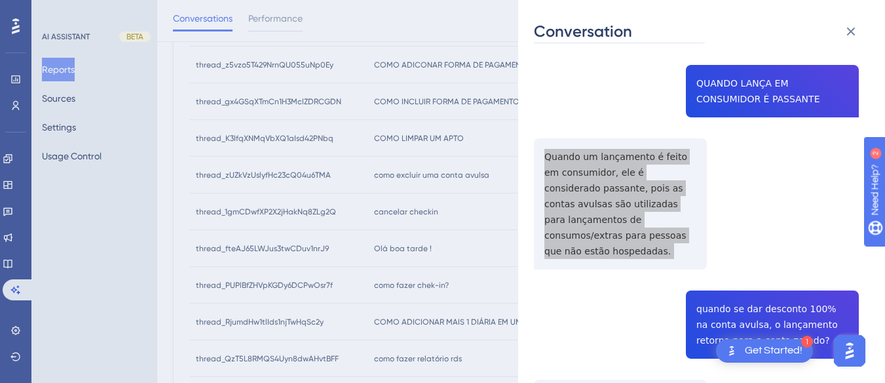
scroll to position [655, 0]
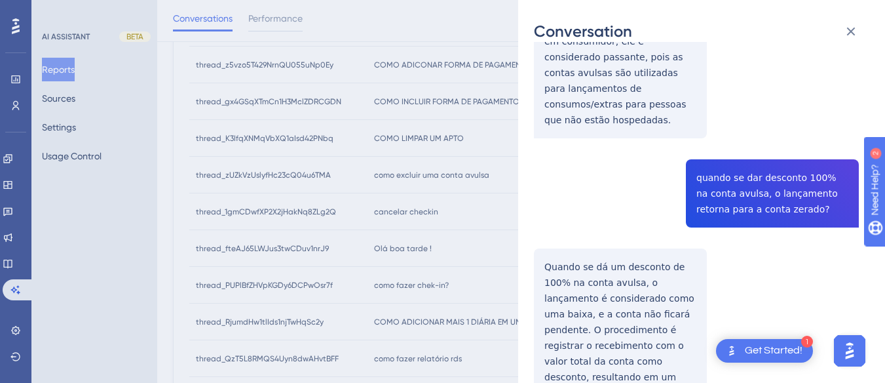
click at [727, 154] on div "thread_zUZkVzUslyfHc23cQ04u6TMA Copy - 1 4_Torres, Angélica User Conversation H…" at bounding box center [696, 58] width 325 height 1311
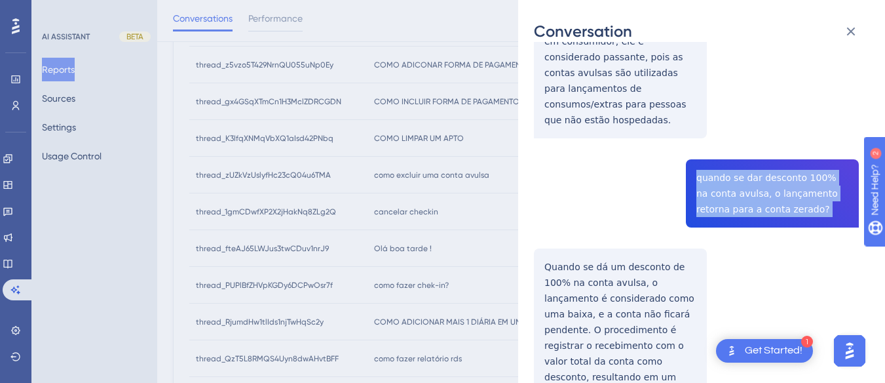
click at [727, 154] on div "thread_zUZkVzUslyfHc23cQ04u6TMA Copy - 1 4_Torres, Angélica User Conversation H…" at bounding box center [696, 58] width 325 height 1311
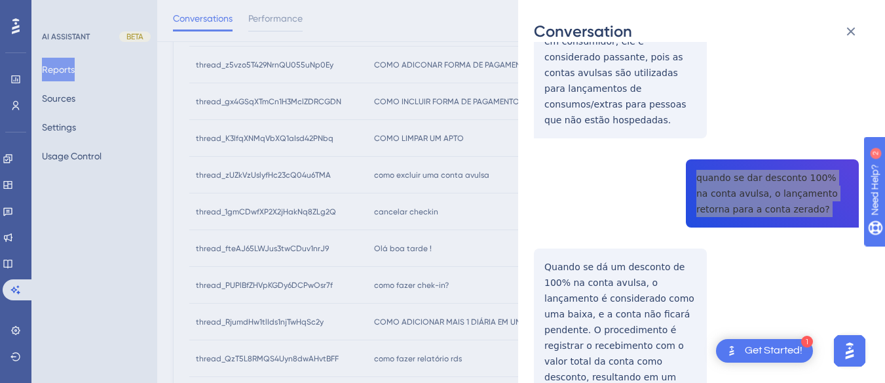
scroll to position [721, 0]
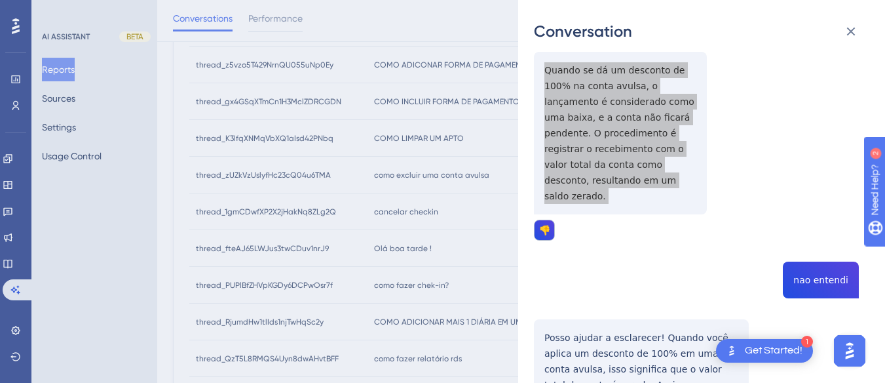
scroll to position [913, 0]
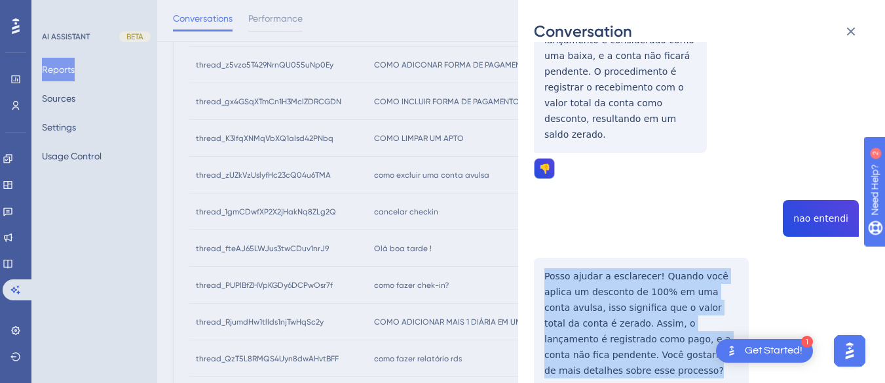
drag, startPoint x: 618, startPoint y: 235, endPoint x: 741, endPoint y: 312, distance: 144.8
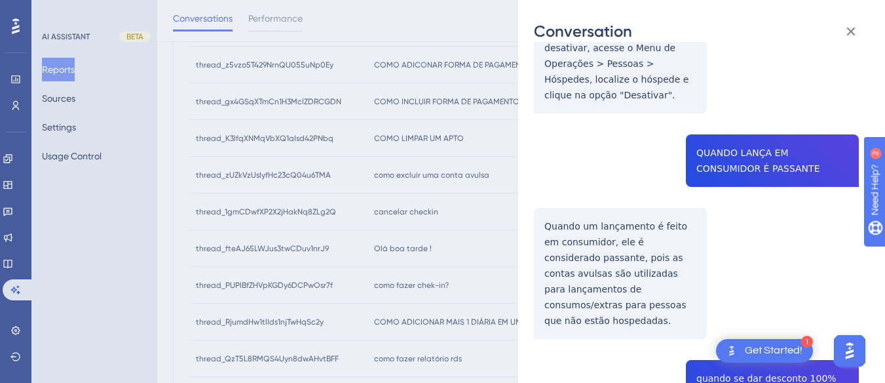
scroll to position [0, 0]
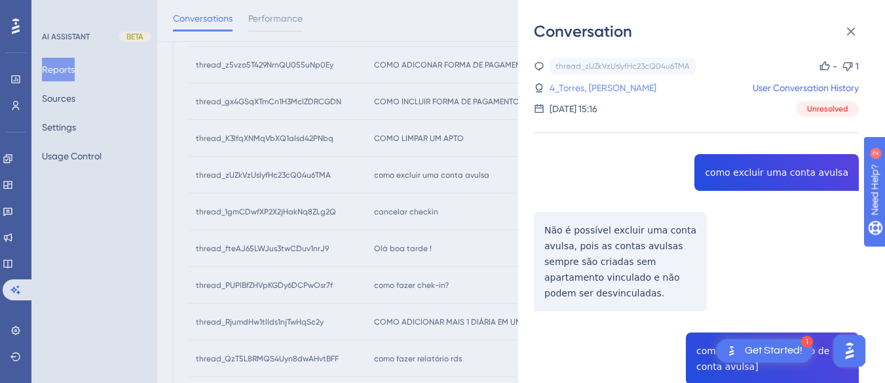
click at [584, 91] on link "4_Torres, [PERSON_NAME]" at bounding box center [603, 88] width 107 height 16
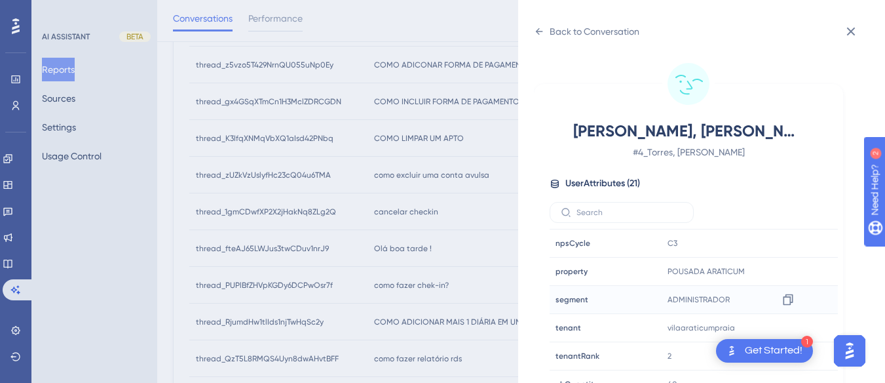
scroll to position [399, 0]
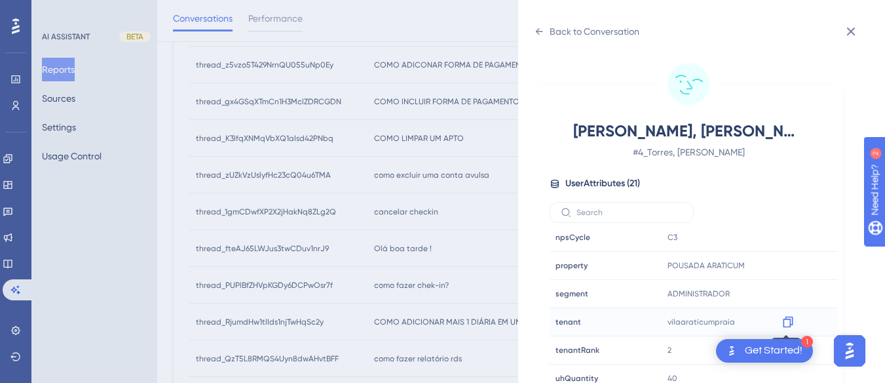
click at [789, 324] on icon at bounding box center [787, 321] width 13 height 13
click at [541, 28] on icon at bounding box center [539, 31] width 10 height 10
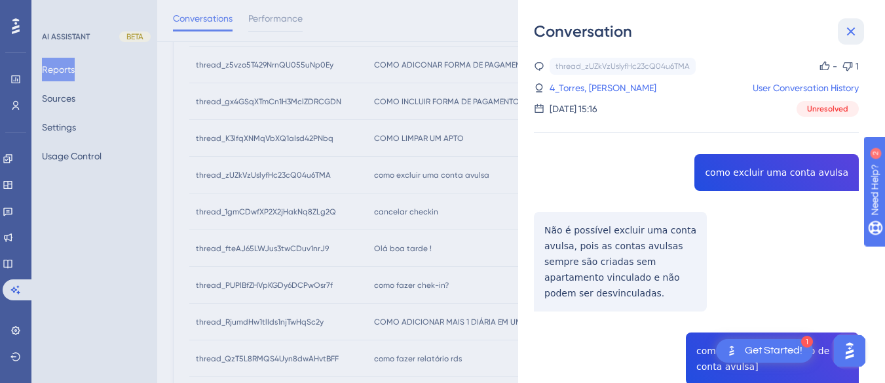
click at [848, 36] on icon at bounding box center [851, 32] width 16 height 16
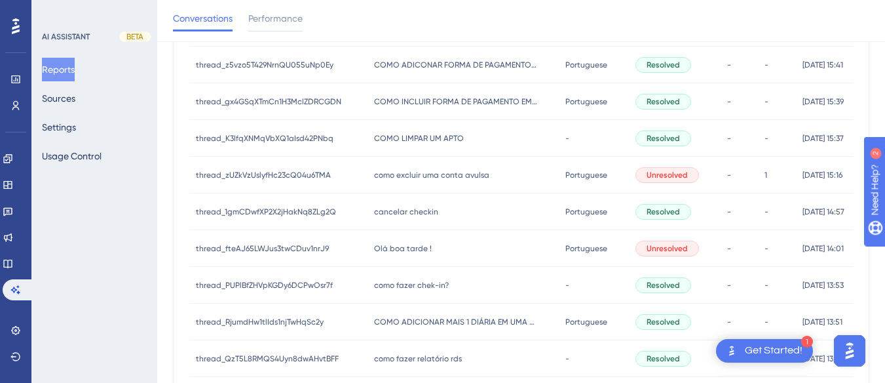
click at [411, 134] on span "COMO LIMPAR UM APTO" at bounding box center [419, 138] width 90 height 10
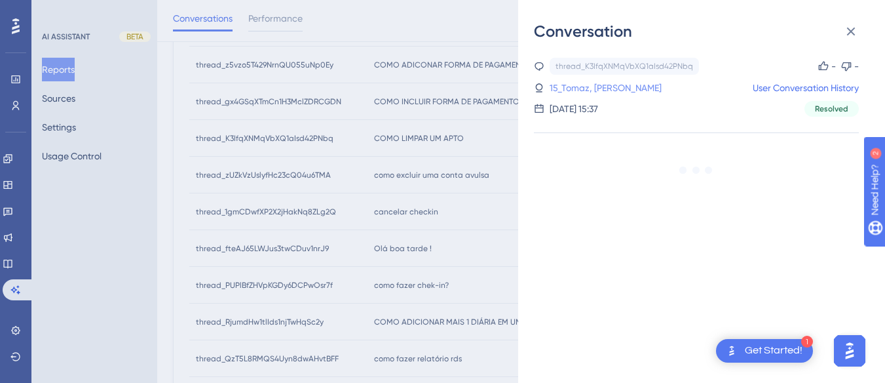
click at [596, 88] on link "15_Tomaz, [PERSON_NAME]" at bounding box center [606, 88] width 112 height 16
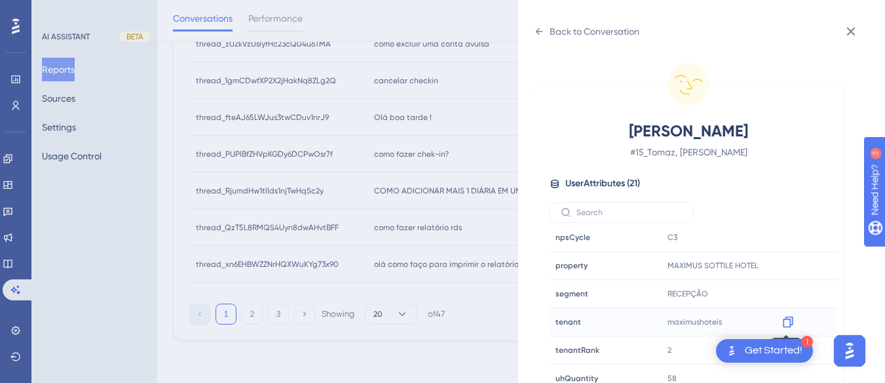
click at [784, 320] on icon at bounding box center [787, 321] width 13 height 13
click at [541, 34] on icon at bounding box center [539, 31] width 10 height 10
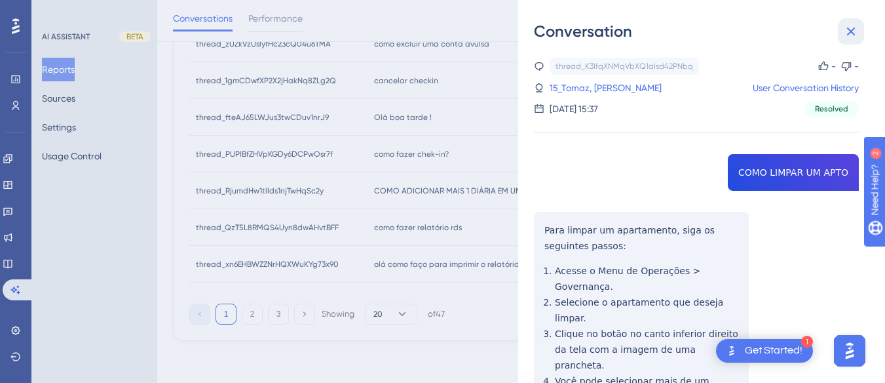
click at [851, 31] on icon at bounding box center [851, 32] width 9 height 9
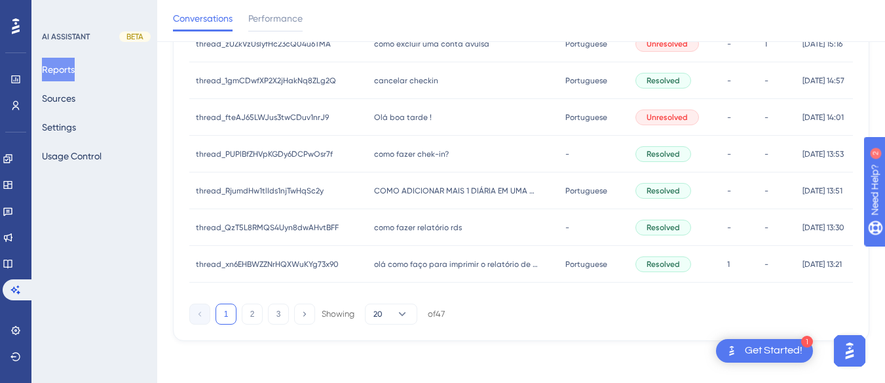
scroll to position [572, 0]
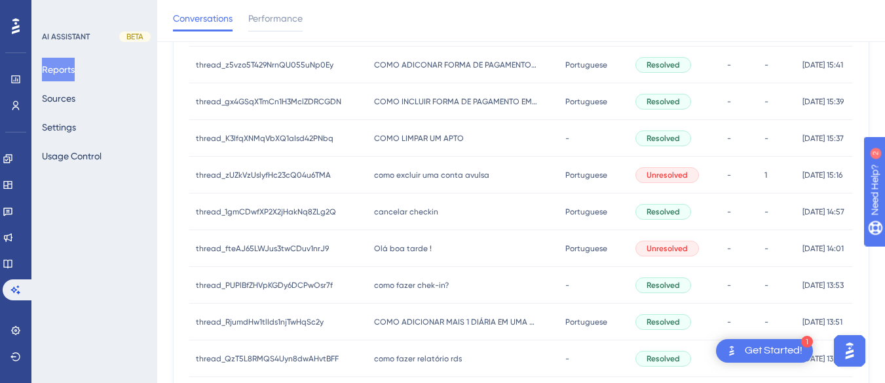
click at [454, 185] on div "como excluir uma conta avulsa como excluir uma conta avulsa" at bounding box center [463, 175] width 192 height 37
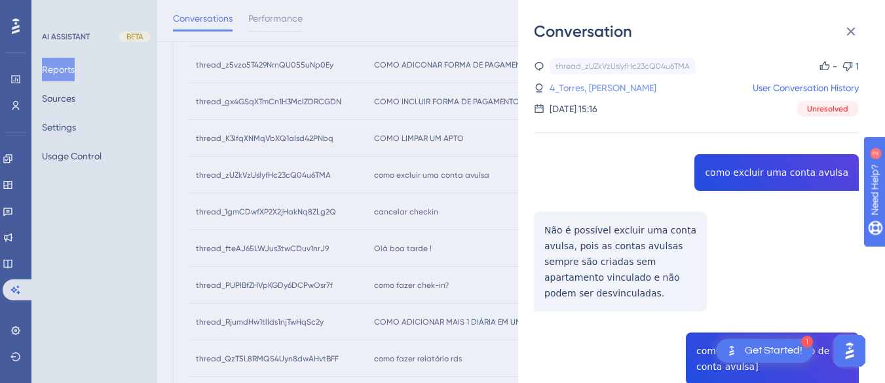
click at [603, 90] on link "4_Torres, [PERSON_NAME]" at bounding box center [603, 88] width 107 height 16
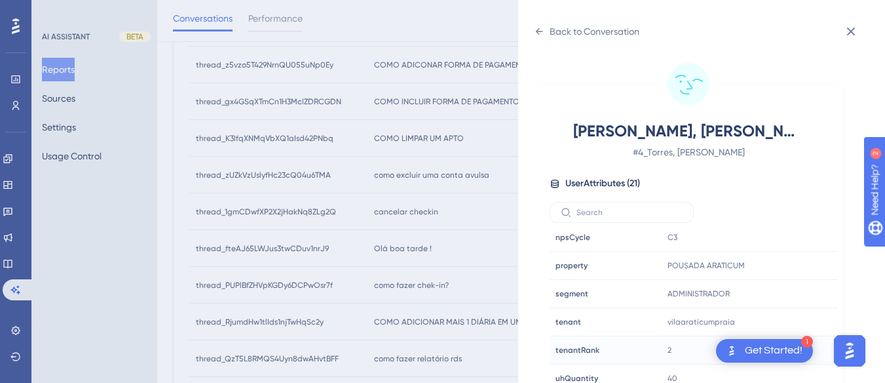
scroll to position [39, 0]
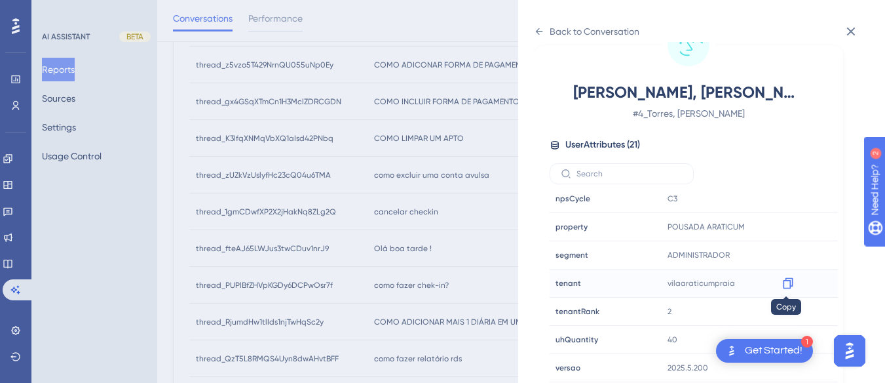
click at [786, 278] on icon at bounding box center [788, 283] width 10 height 11
click at [545, 29] on div "Back to Conversation" at bounding box center [586, 31] width 105 height 21
